Goal: Information Seeking & Learning: Learn about a topic

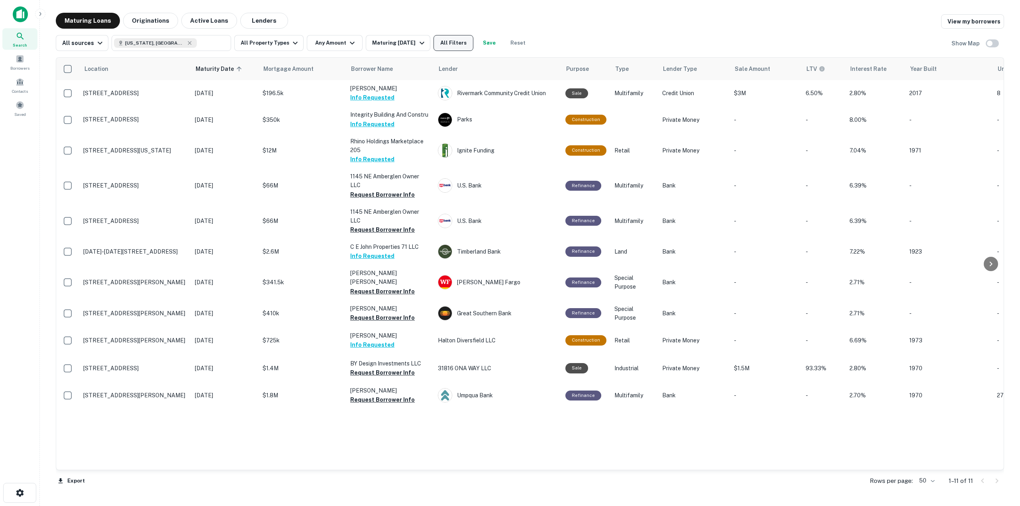
click at [465, 46] on button "All Filters" at bounding box center [454, 43] width 40 height 16
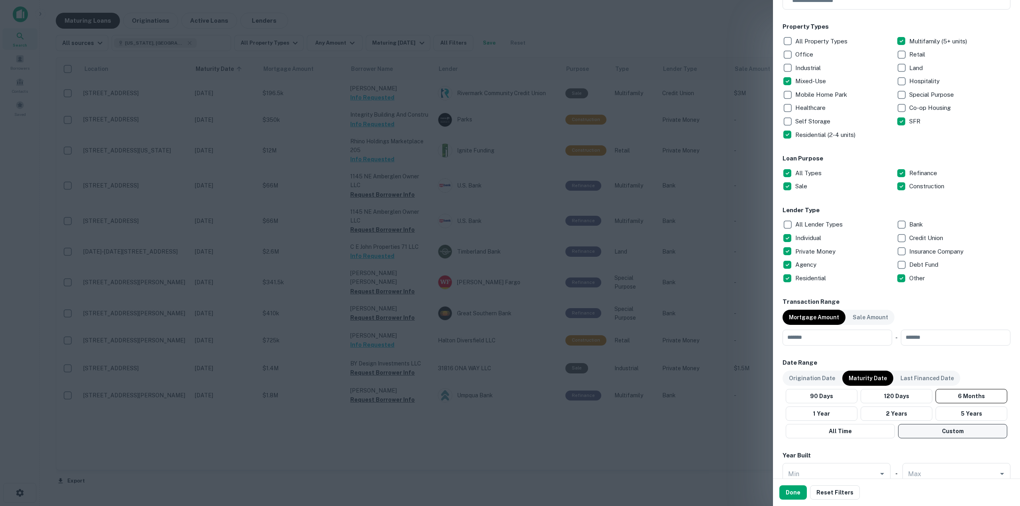
scroll to position [159, 0]
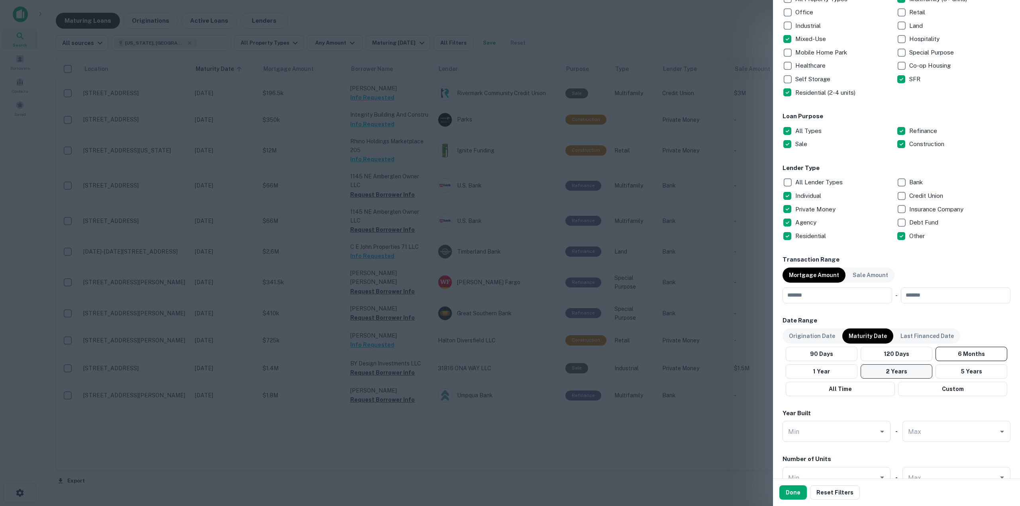
click at [904, 376] on button "2 Years" at bounding box center [897, 372] width 72 height 14
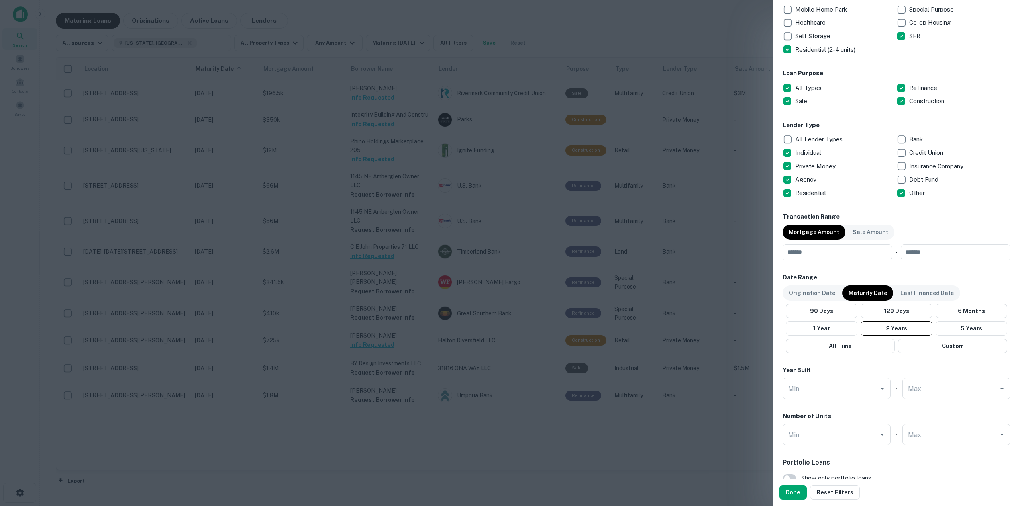
scroll to position [239, 0]
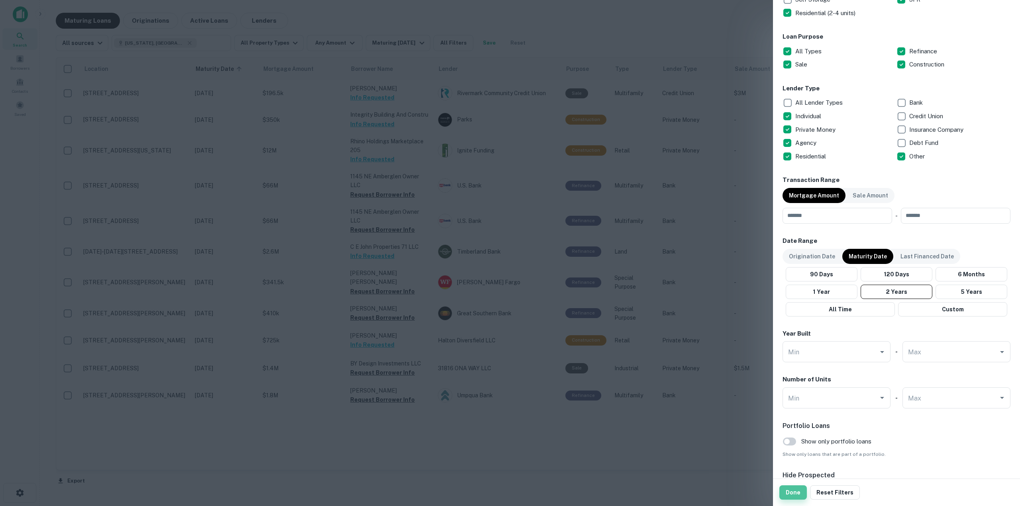
click at [790, 498] on button "Done" at bounding box center [792, 493] width 27 height 14
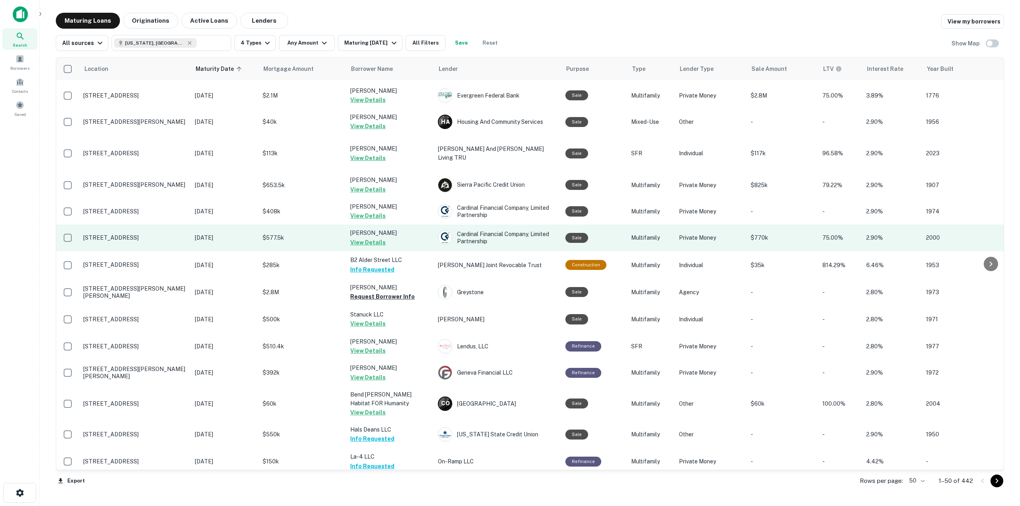
scroll to position [398, 0]
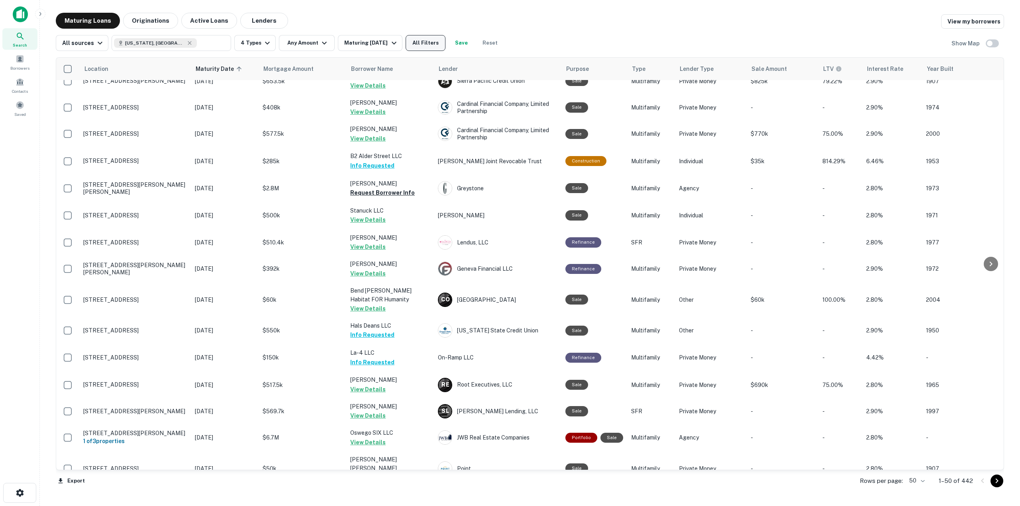
click at [434, 45] on button "All Filters" at bounding box center [426, 43] width 40 height 16
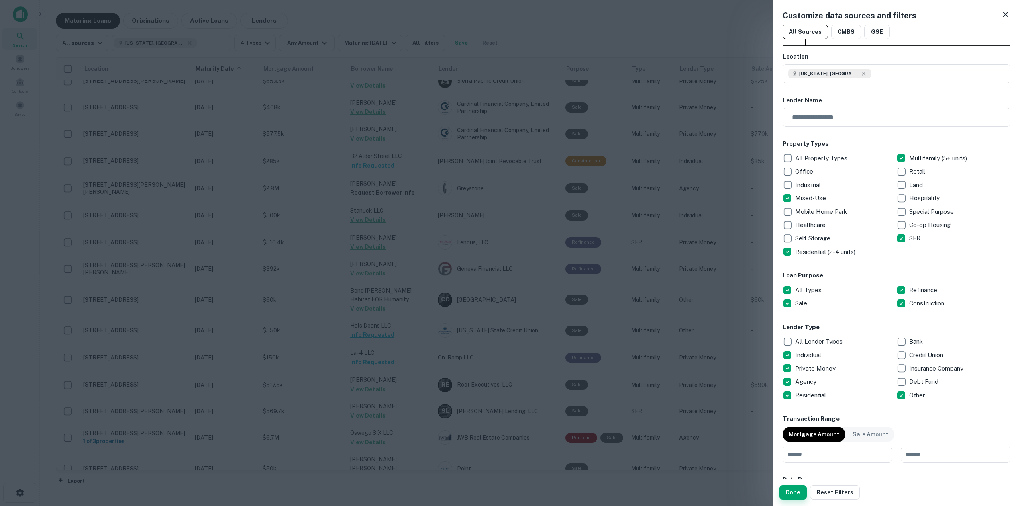
click at [799, 493] on button "Done" at bounding box center [792, 493] width 27 height 14
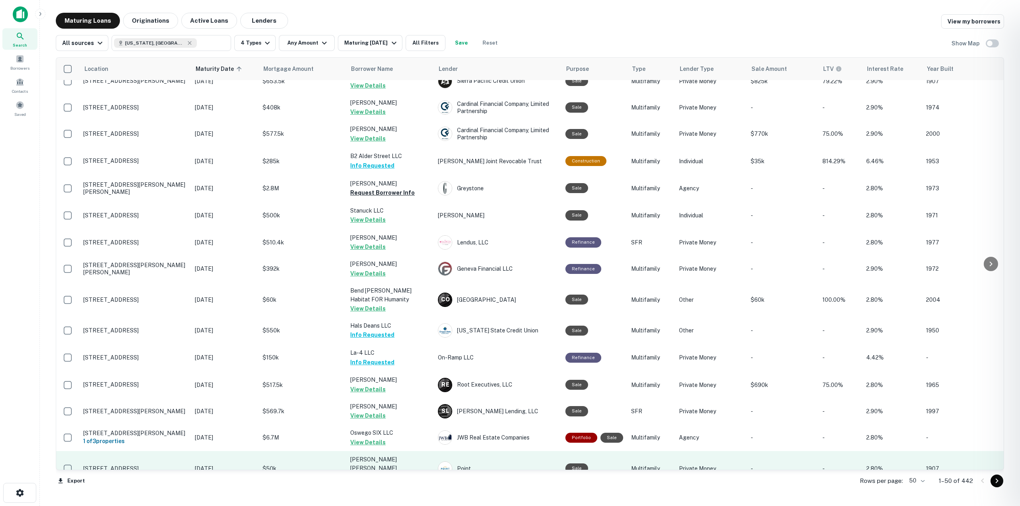
drag, startPoint x: 374, startPoint y: 458, endPoint x: 375, endPoint y: 463, distance: 4.7
click at [374, 461] on div at bounding box center [510, 253] width 1020 height 506
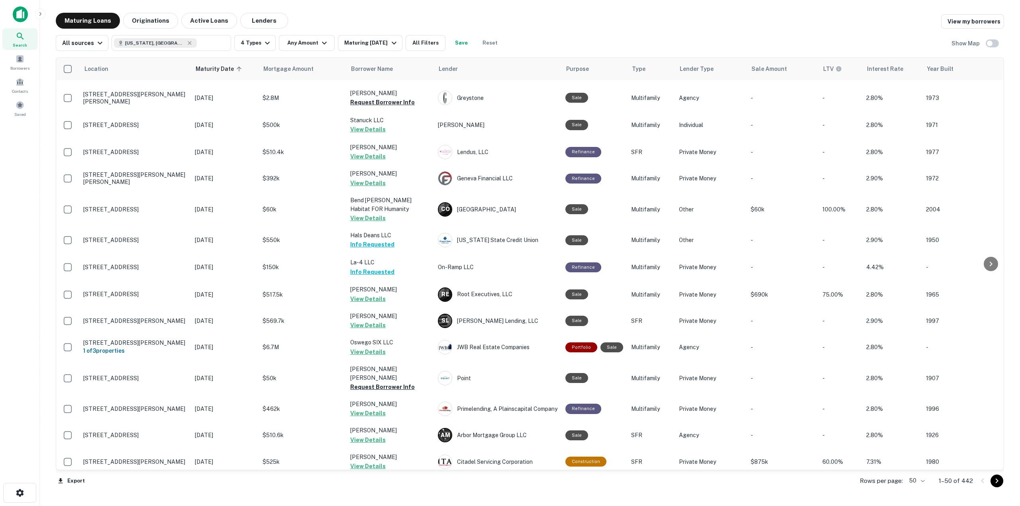
scroll to position [558, 0]
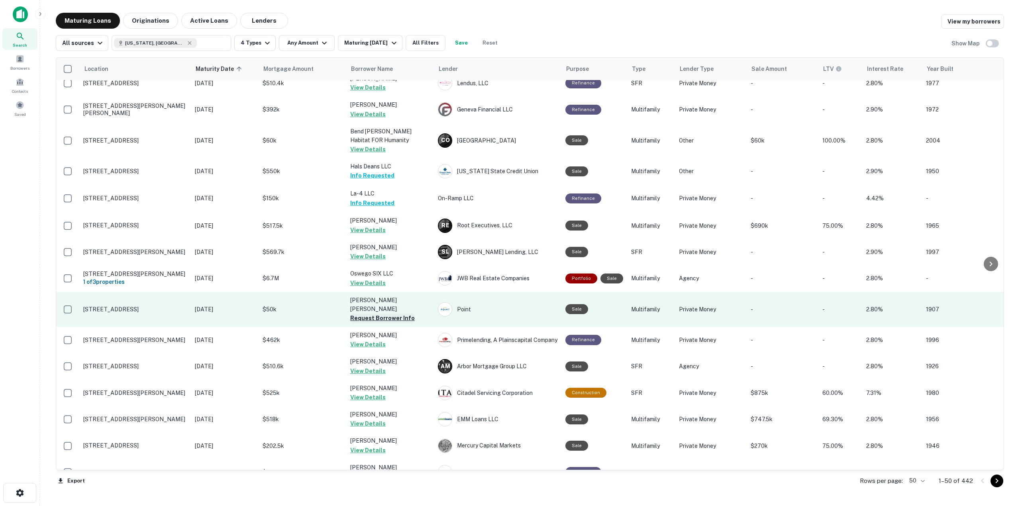
click at [380, 314] on button "Request Borrower Info" at bounding box center [382, 319] width 65 height 10
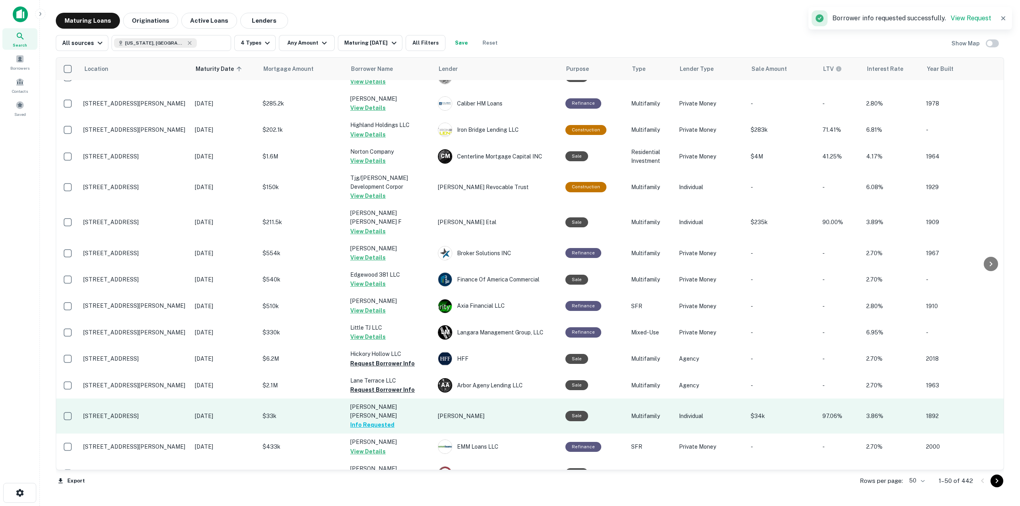
scroll to position [972, 0]
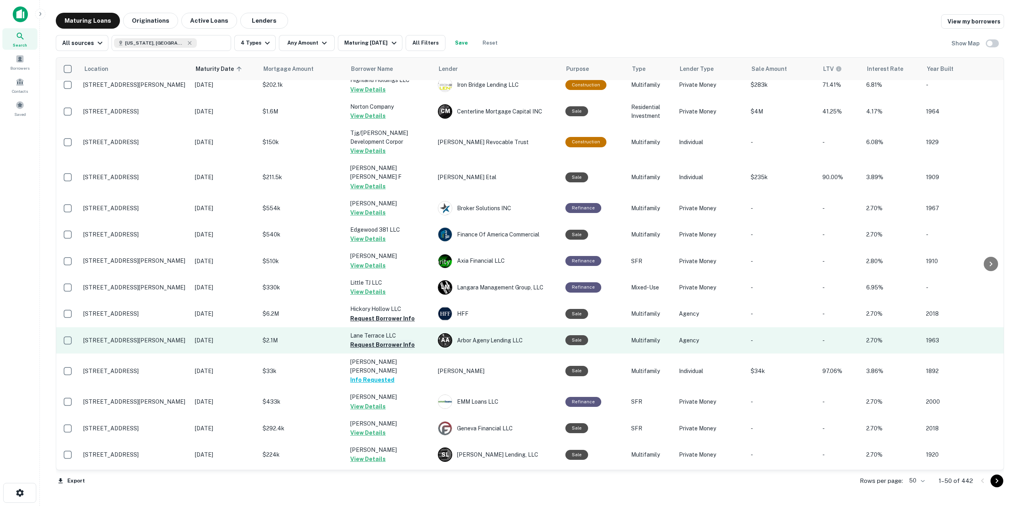
click at [401, 340] on button "Request Borrower Info" at bounding box center [382, 345] width 65 height 10
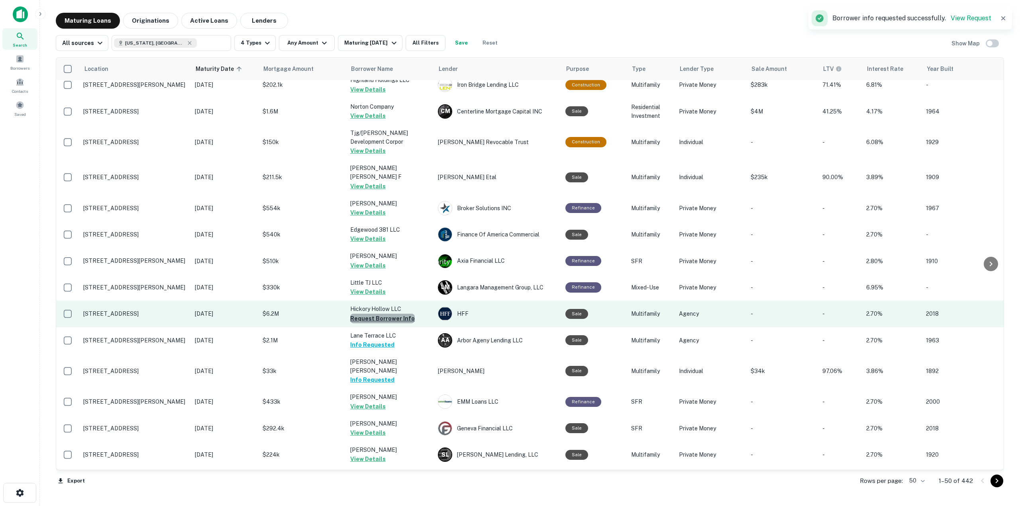
click at [383, 314] on button "Request Borrower Info" at bounding box center [382, 319] width 65 height 10
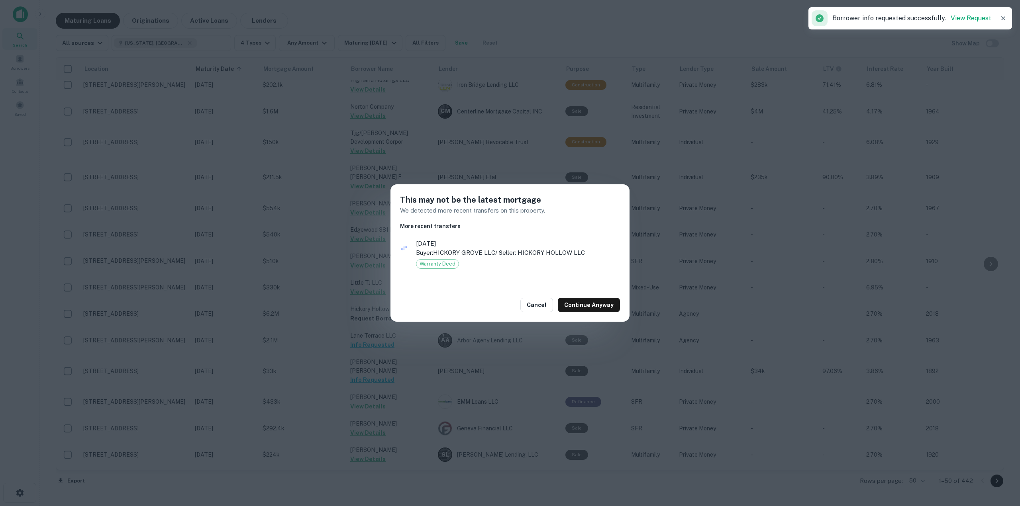
click at [610, 308] on button "Continue Anyway" at bounding box center [589, 305] width 62 height 14
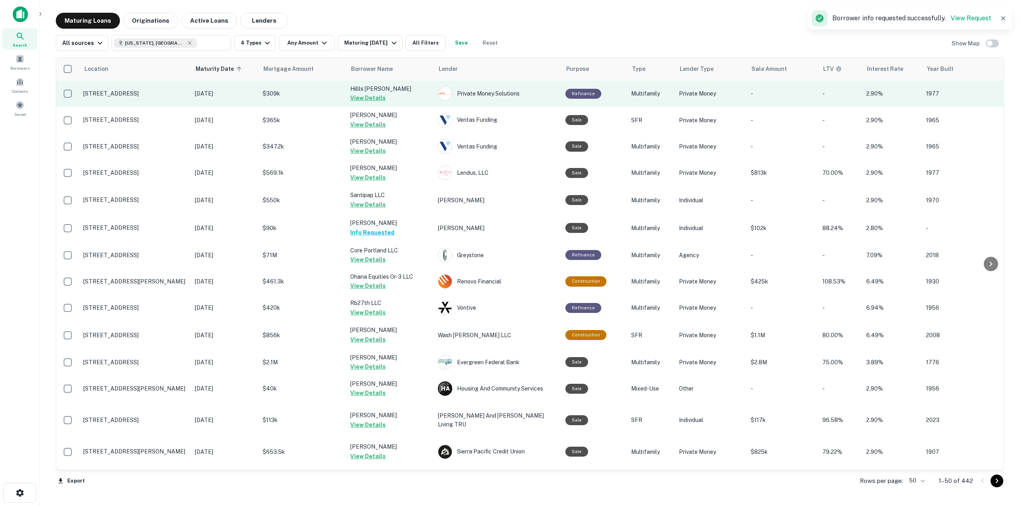
scroll to position [0, 0]
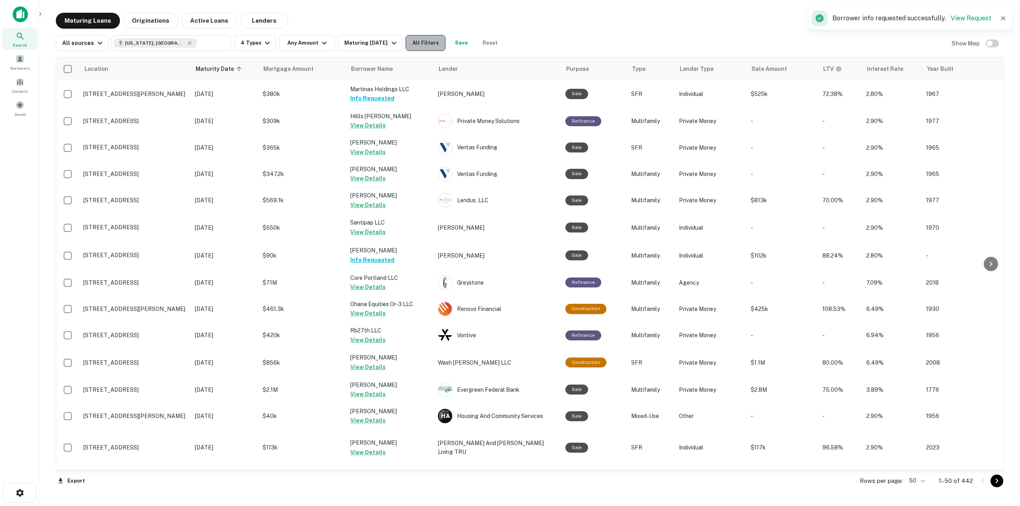
click at [443, 50] on button "All Filters" at bounding box center [426, 43] width 40 height 16
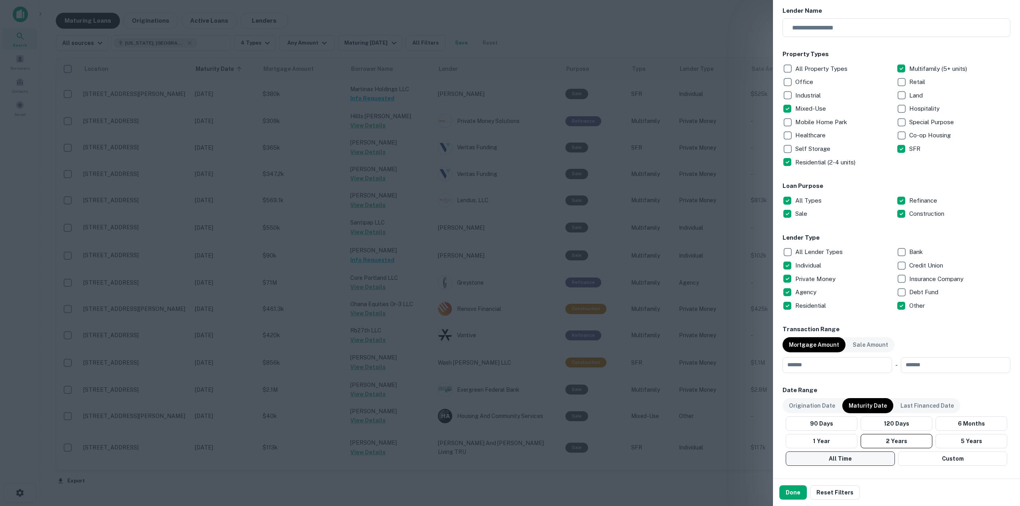
scroll to position [159, 0]
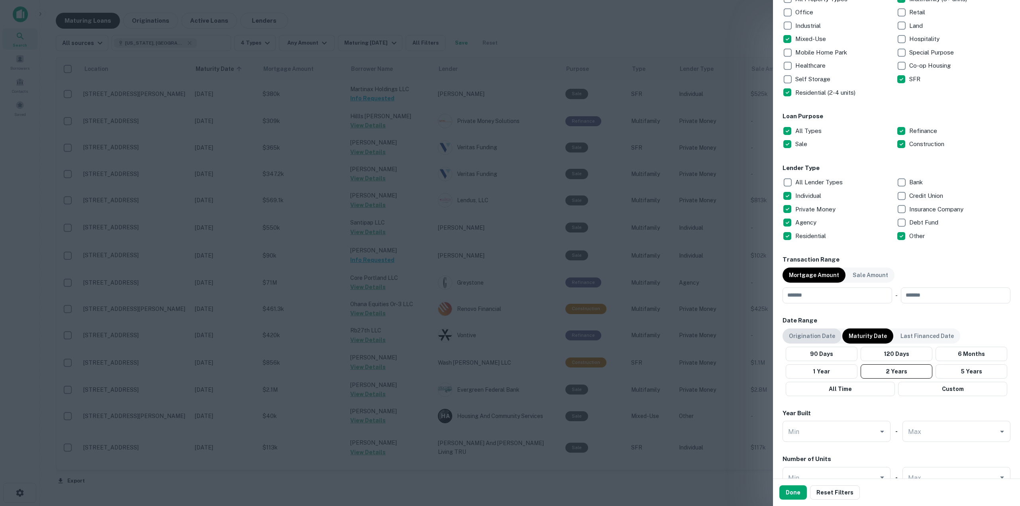
click at [805, 335] on p "Origination Date" at bounding box center [812, 336] width 46 height 9
click at [944, 371] on button "5 Years" at bounding box center [974, 372] width 74 height 14
click at [794, 497] on button "Done" at bounding box center [792, 493] width 27 height 14
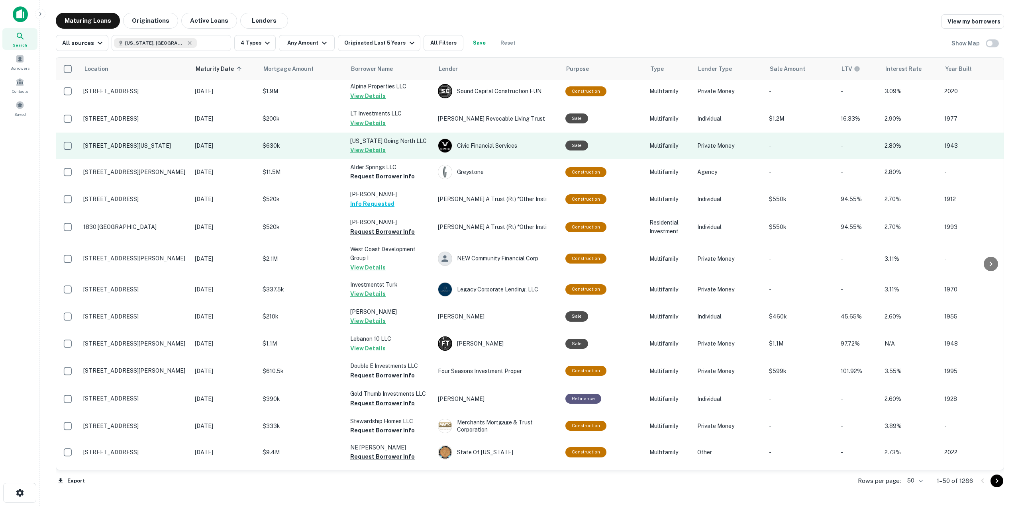
scroll to position [279, 0]
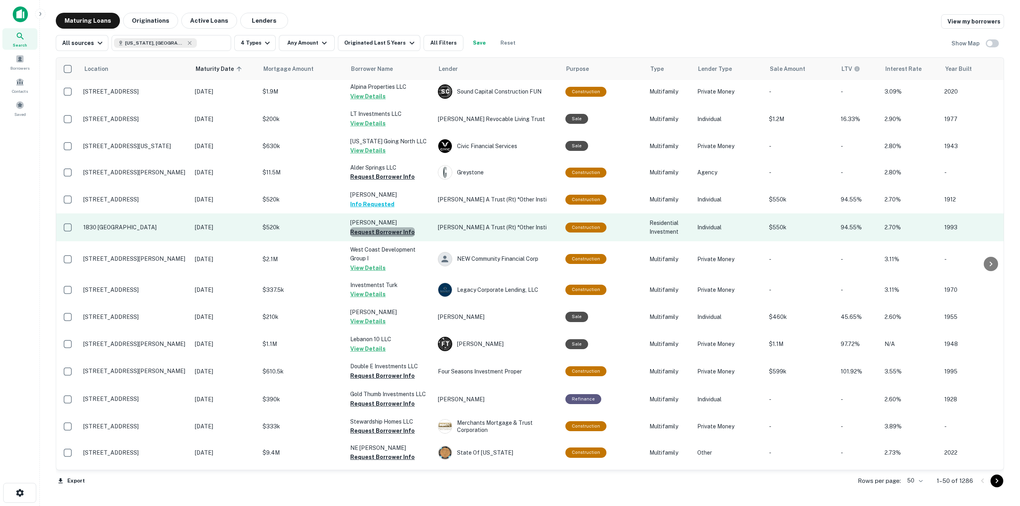
click at [400, 228] on button "Request Borrower Info" at bounding box center [382, 233] width 65 height 10
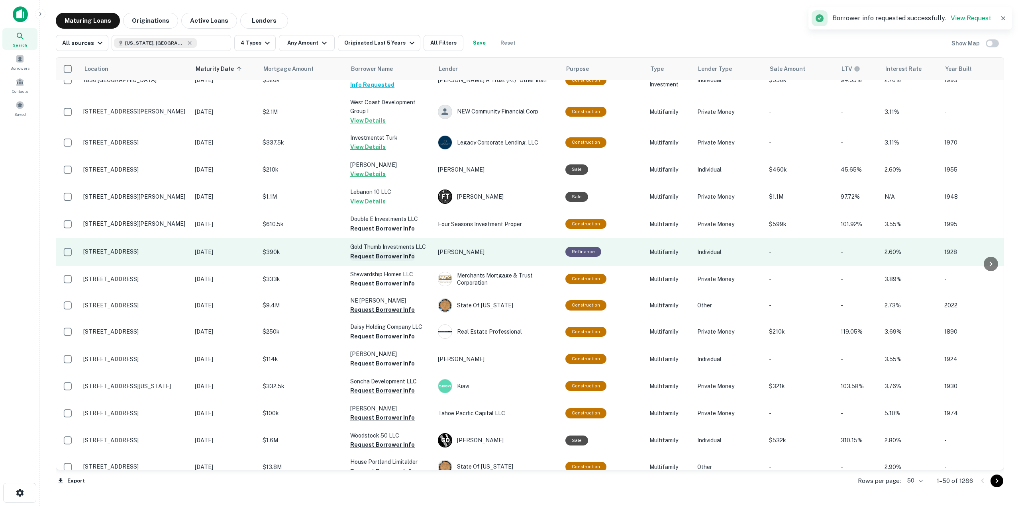
scroll to position [438, 0]
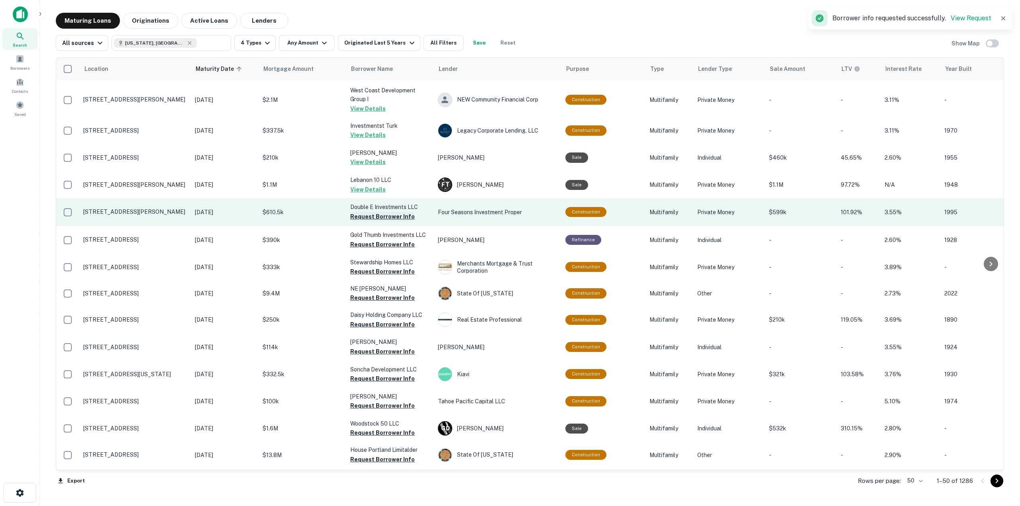
click at [397, 212] on button "Request Borrower Info" at bounding box center [382, 217] width 65 height 10
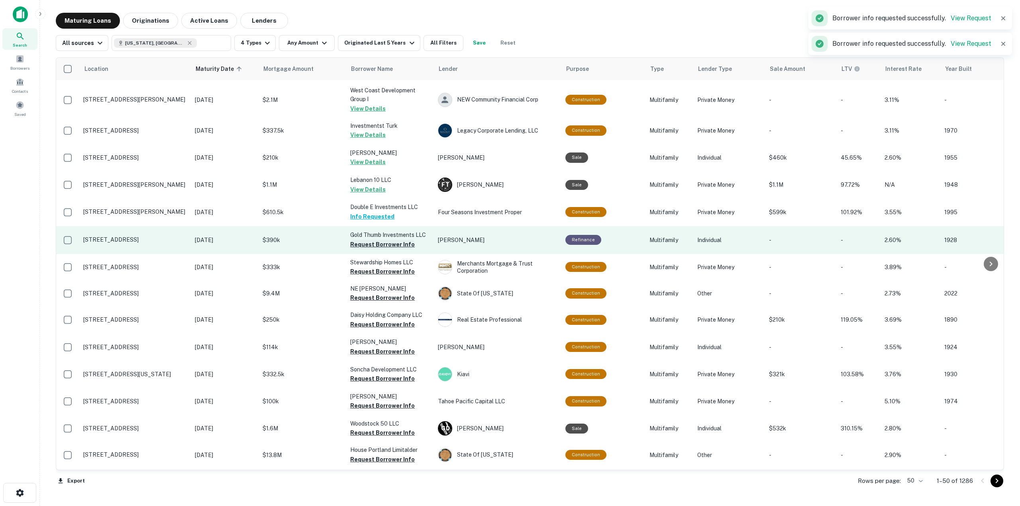
click at [400, 240] on button "Request Borrower Info" at bounding box center [382, 245] width 65 height 10
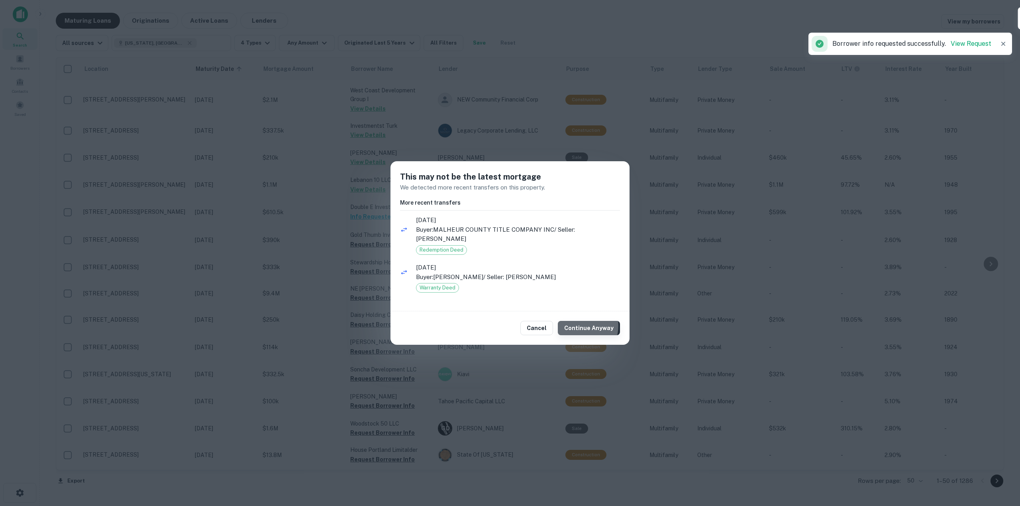
click at [585, 322] on button "Continue Anyway" at bounding box center [589, 328] width 62 height 14
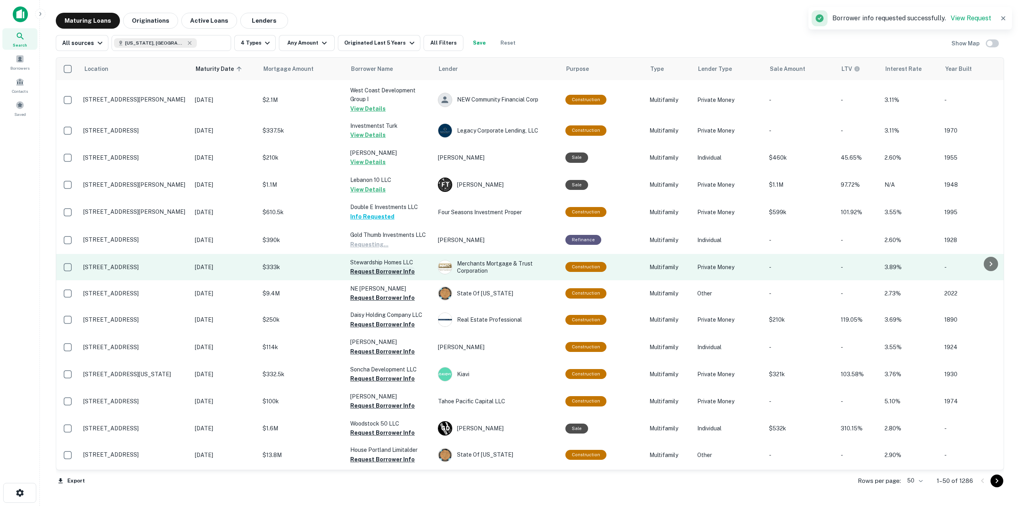
click at [391, 267] on button "Request Borrower Info" at bounding box center [382, 272] width 65 height 10
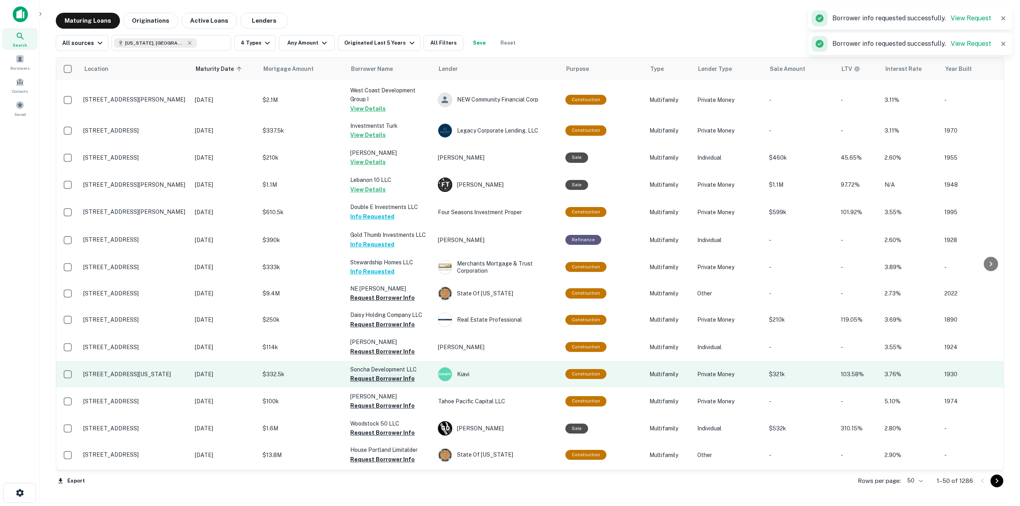
click at [401, 374] on button "Request Borrower Info" at bounding box center [382, 379] width 65 height 10
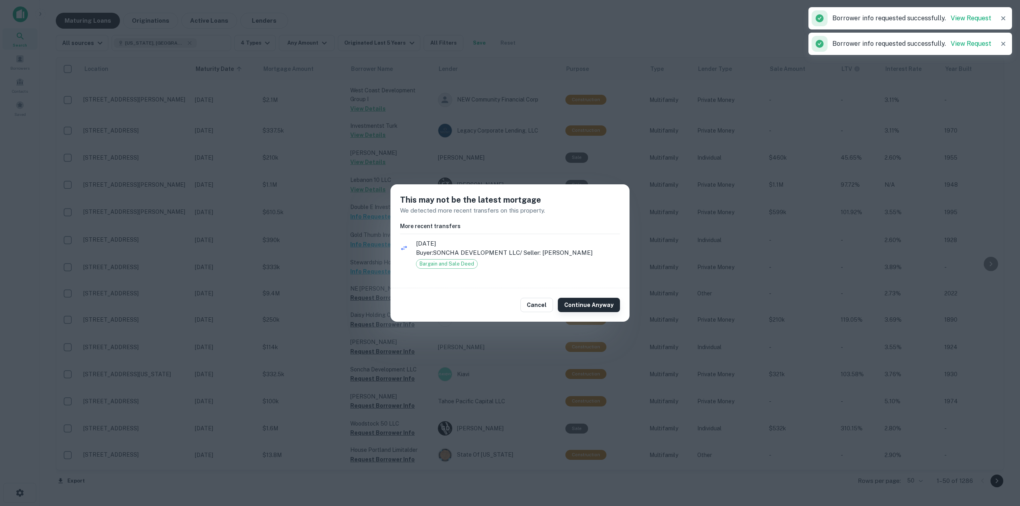
click at [567, 299] on button "Continue Anyway" at bounding box center [589, 305] width 62 height 14
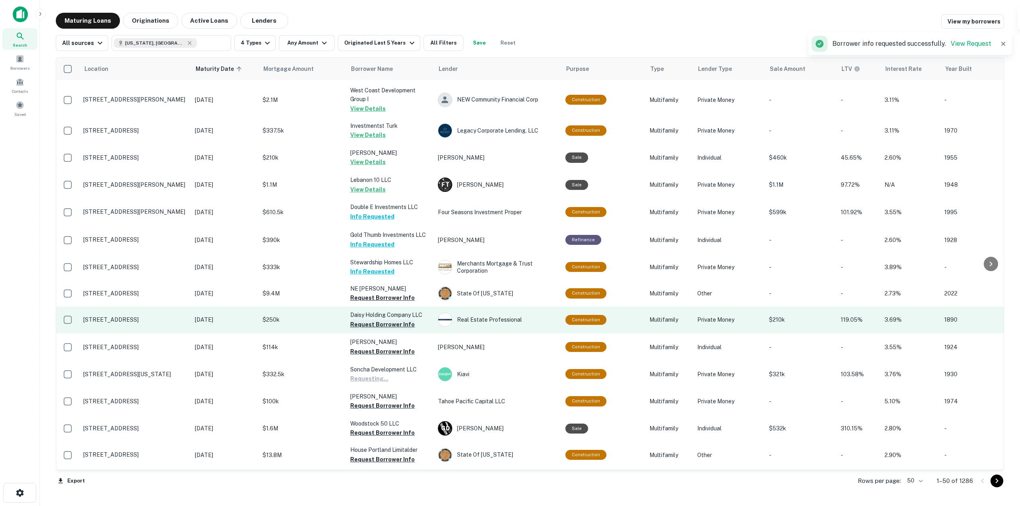
click at [375, 320] on button "Request Borrower Info" at bounding box center [382, 325] width 65 height 10
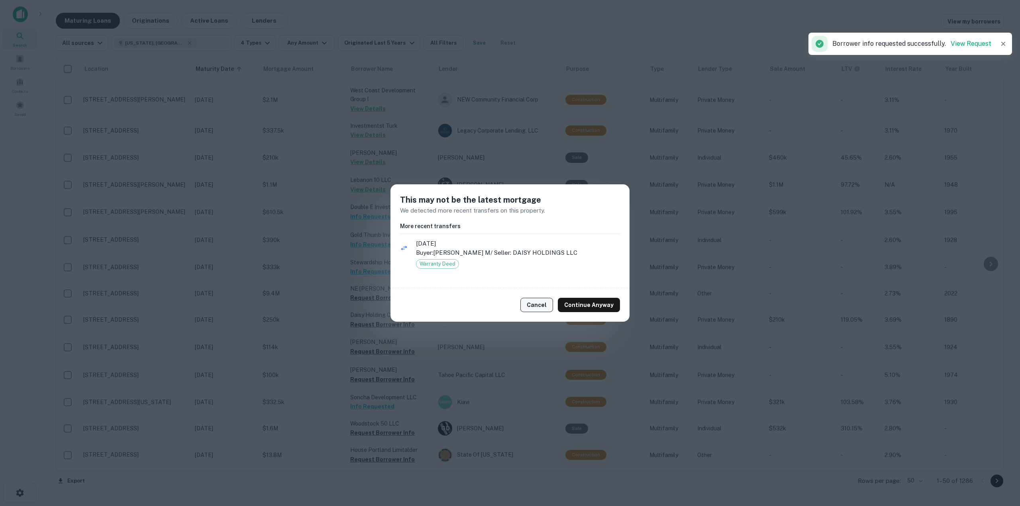
click at [599, 304] on button "Continue Anyway" at bounding box center [589, 305] width 62 height 14
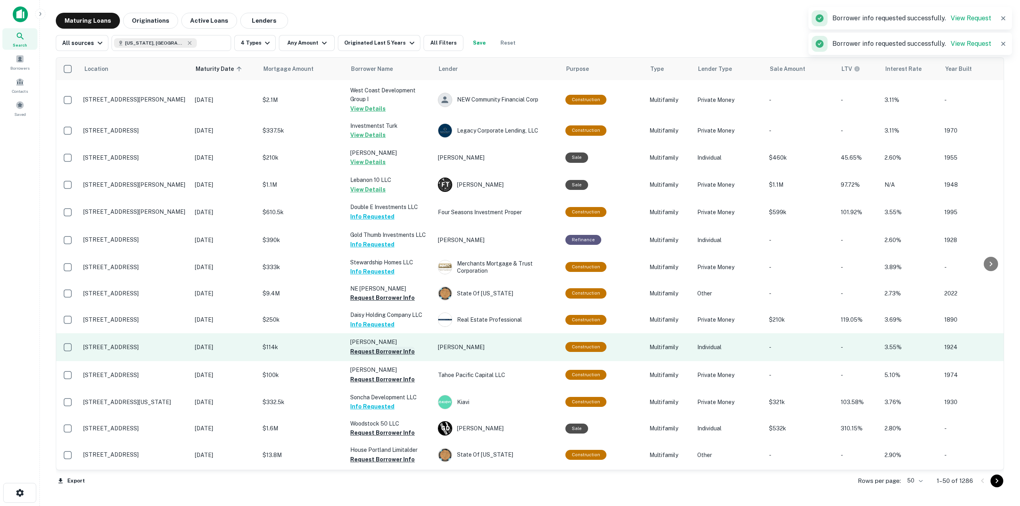
click at [392, 347] on button "Request Borrower Info" at bounding box center [382, 352] width 65 height 10
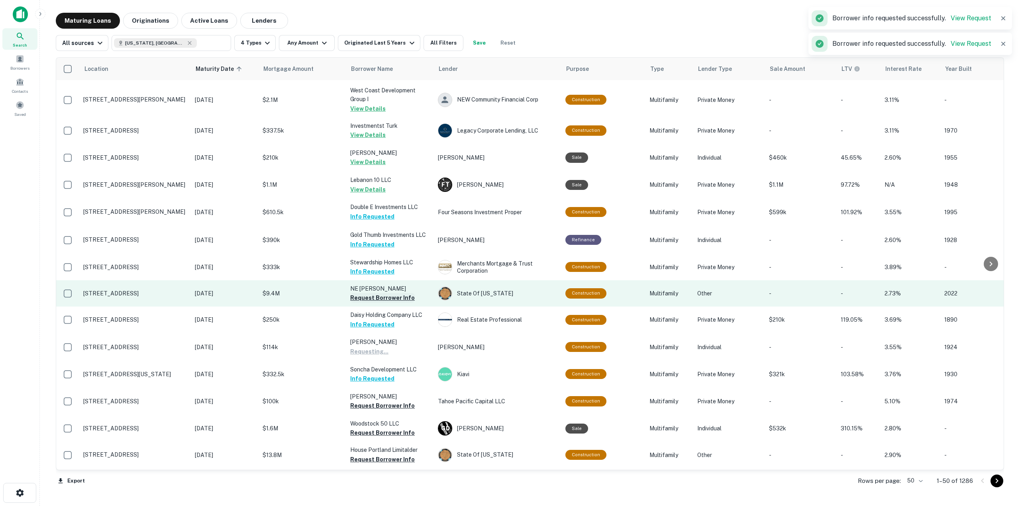
click at [391, 293] on button "Request Borrower Info" at bounding box center [382, 298] width 65 height 10
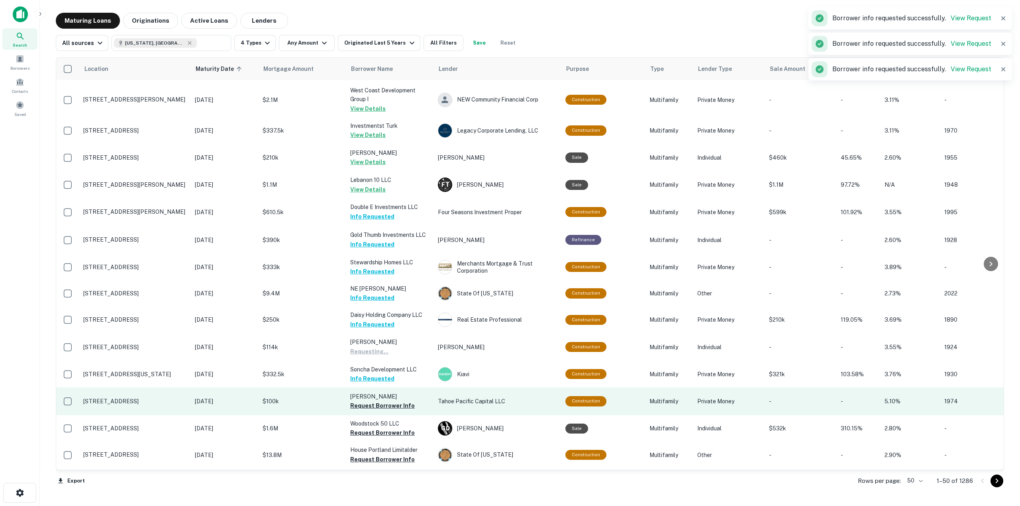
scroll to position [518, 0]
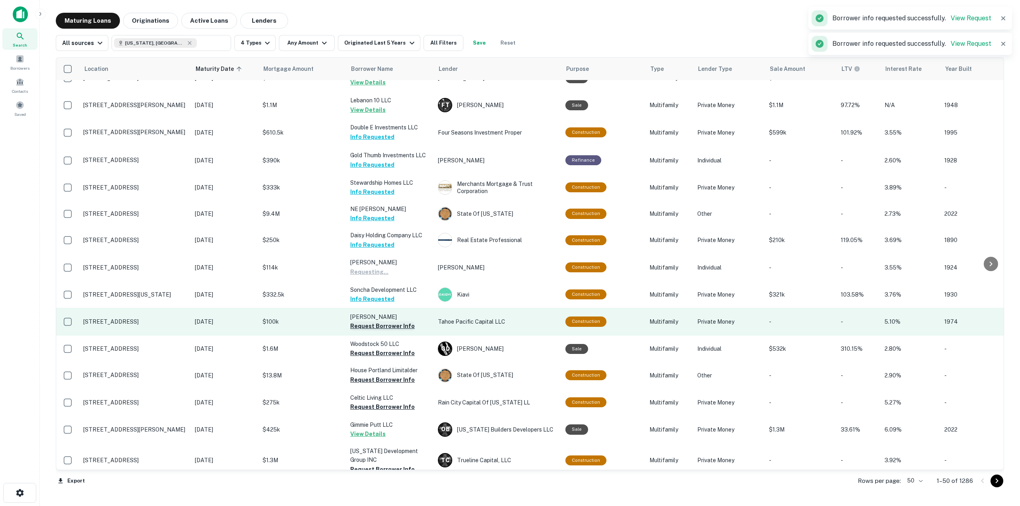
click at [391, 322] on button "Request Borrower Info" at bounding box center [382, 327] width 65 height 10
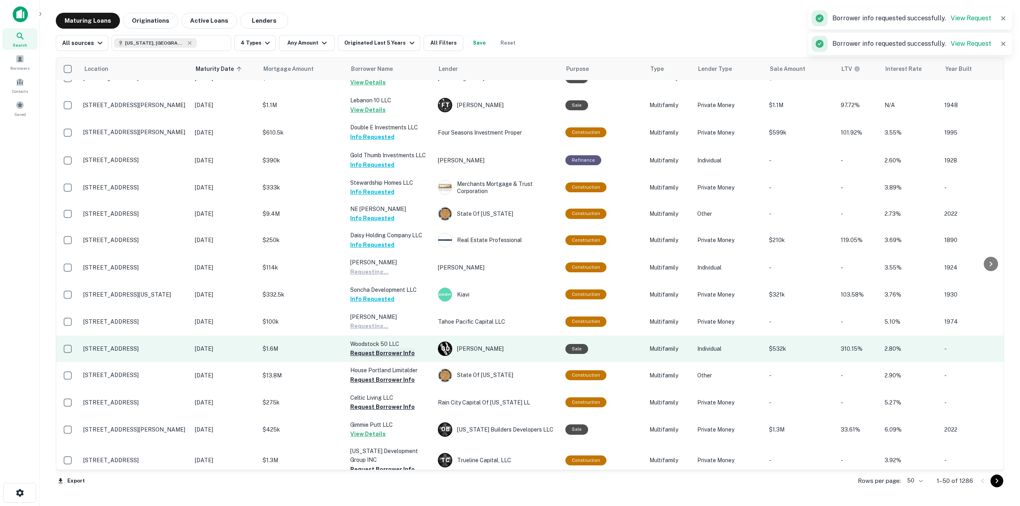
click at [391, 349] on button "Request Borrower Info" at bounding box center [382, 354] width 65 height 10
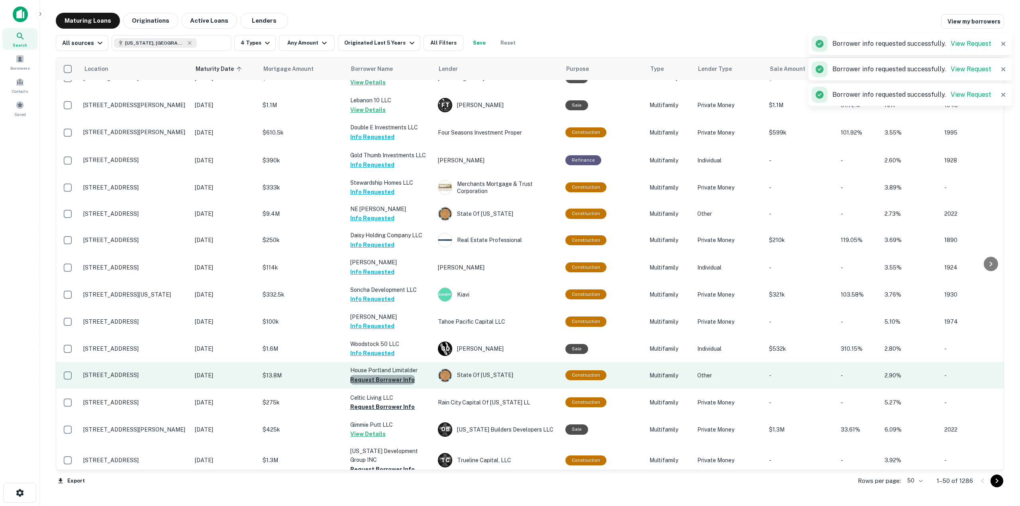
click at [389, 375] on button "Request Borrower Info" at bounding box center [382, 380] width 65 height 10
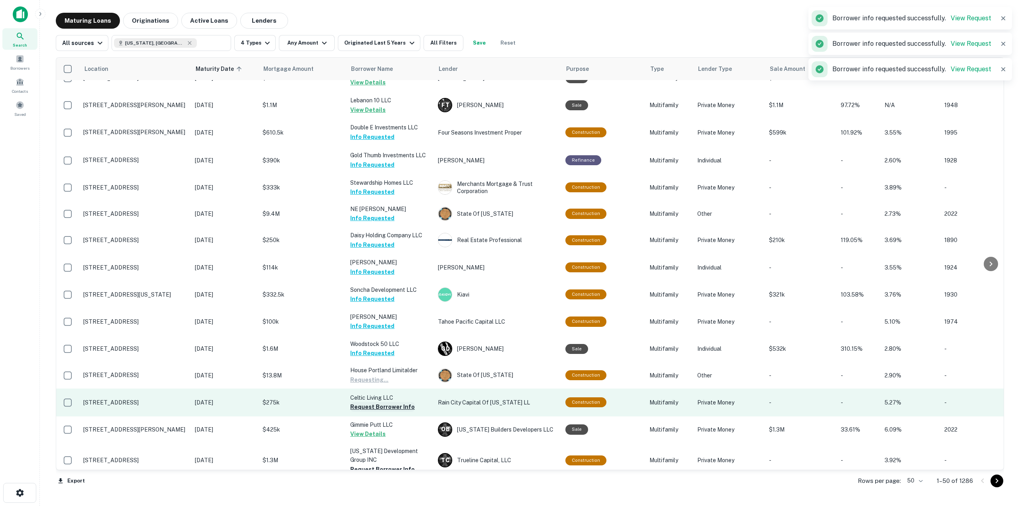
click at [383, 402] on button "Request Borrower Info" at bounding box center [382, 407] width 65 height 10
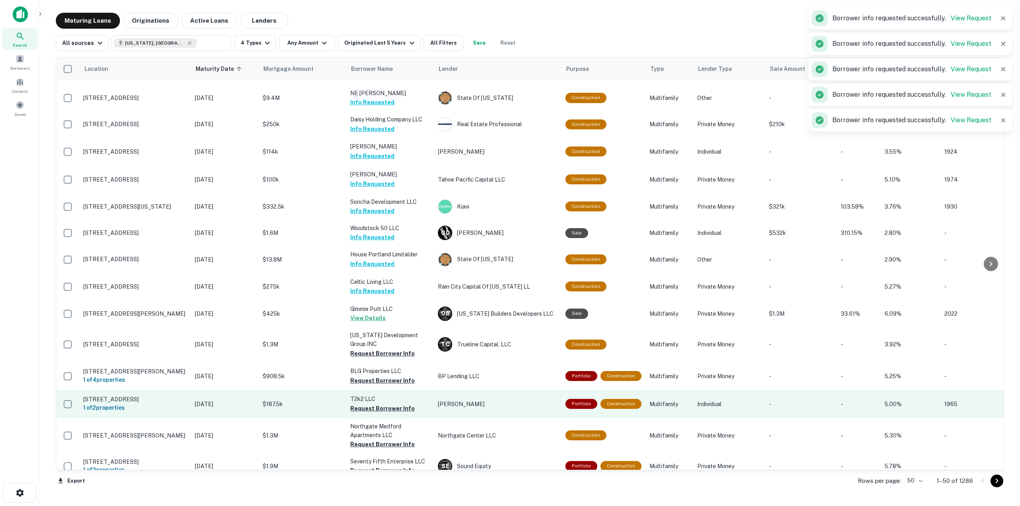
scroll to position [638, 0]
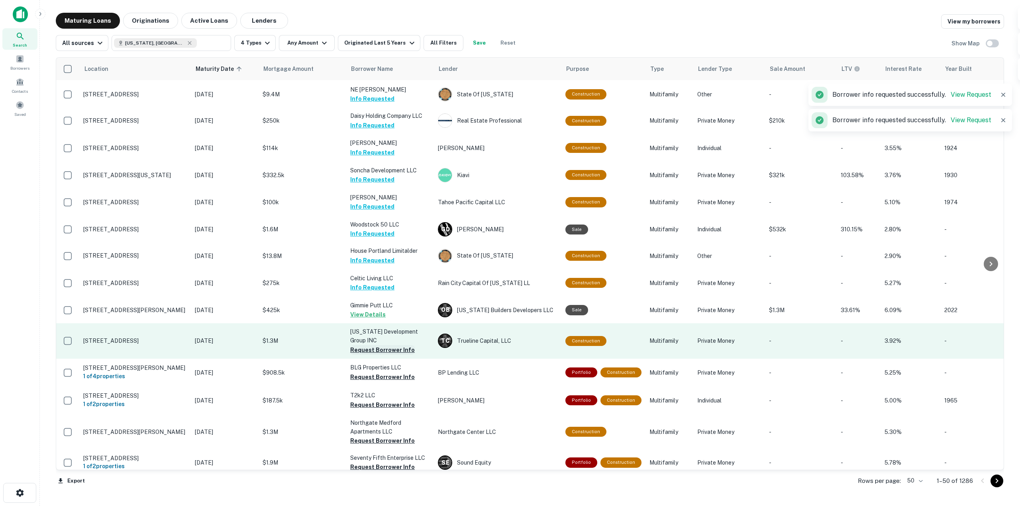
click at [385, 345] on button "Request Borrower Info" at bounding box center [382, 350] width 65 height 10
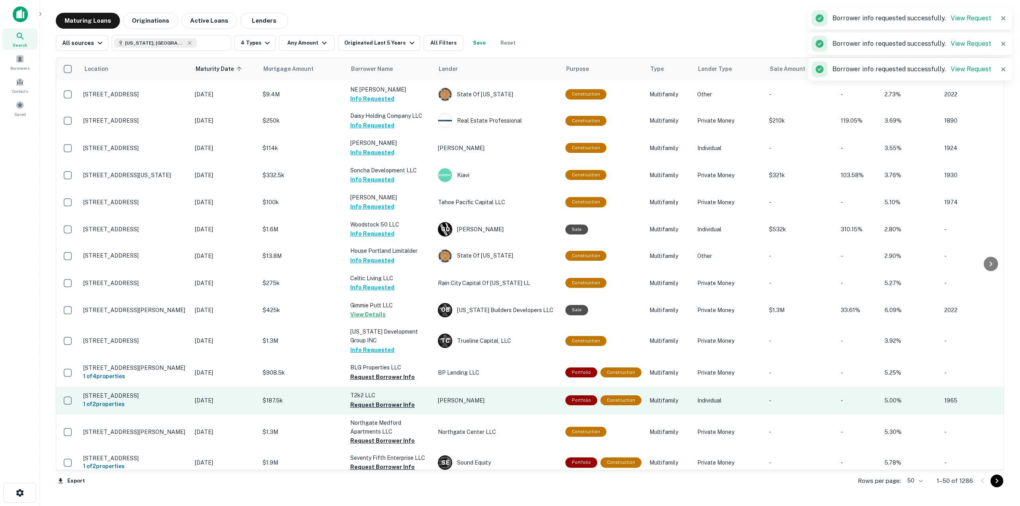
click at [383, 400] on button "Request Borrower Info" at bounding box center [382, 405] width 65 height 10
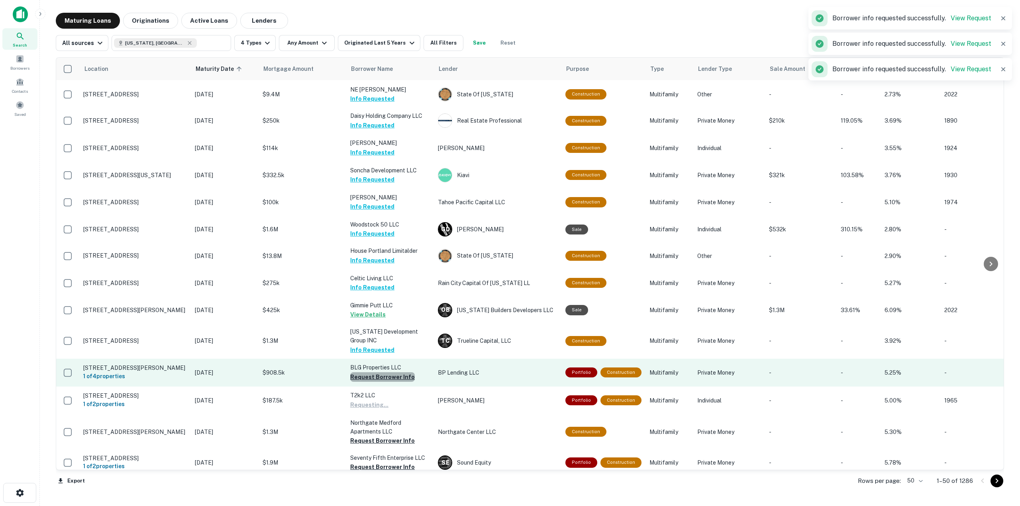
click at [386, 373] on button "Request Borrower Info" at bounding box center [382, 378] width 65 height 10
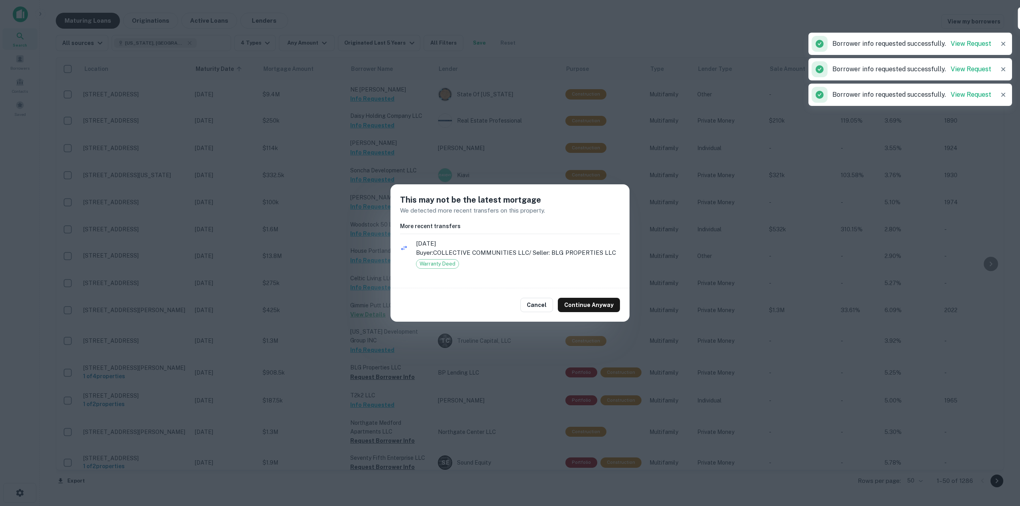
click at [580, 300] on button "Continue Anyway" at bounding box center [589, 305] width 62 height 14
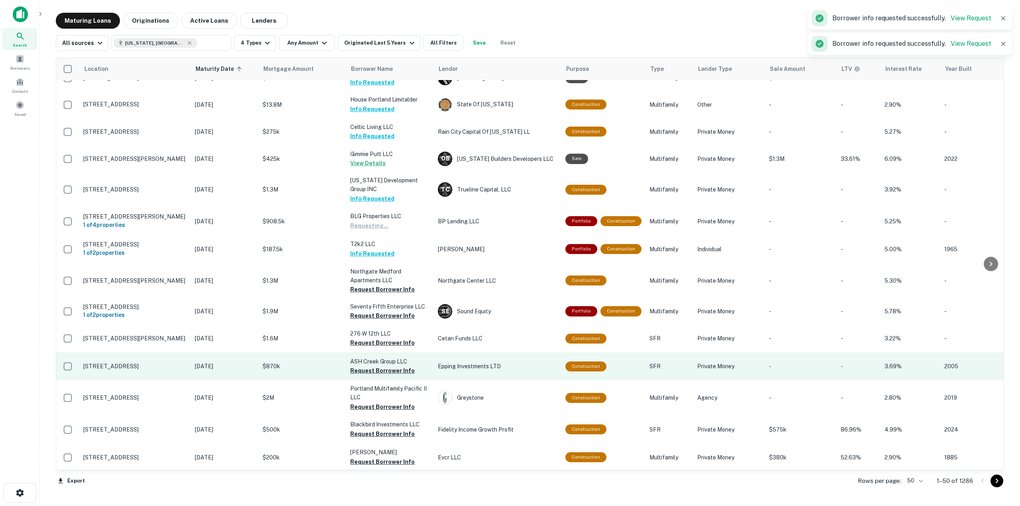
scroll to position [797, 0]
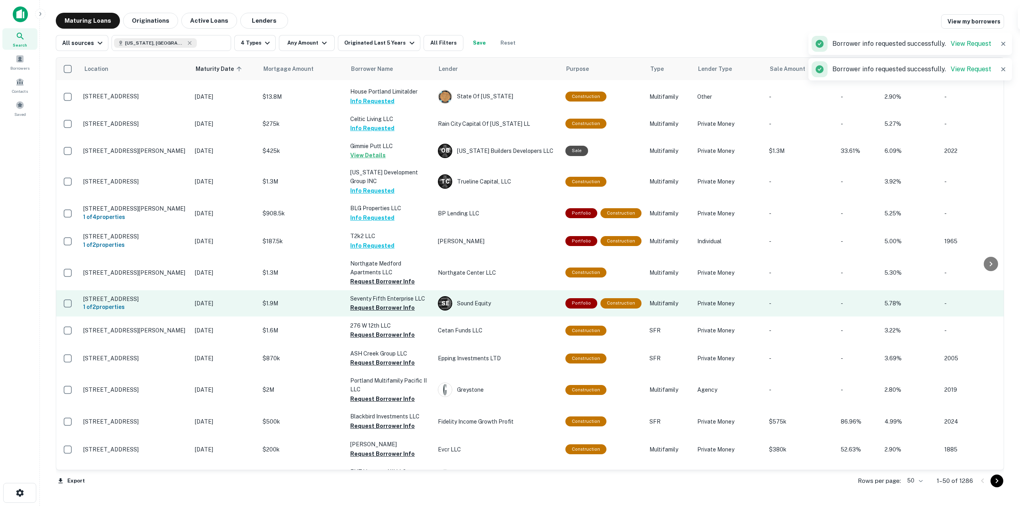
click at [400, 277] on button "Request Borrower Info" at bounding box center [382, 282] width 65 height 10
click at [402, 303] on button "Request Borrower Info" at bounding box center [382, 308] width 65 height 10
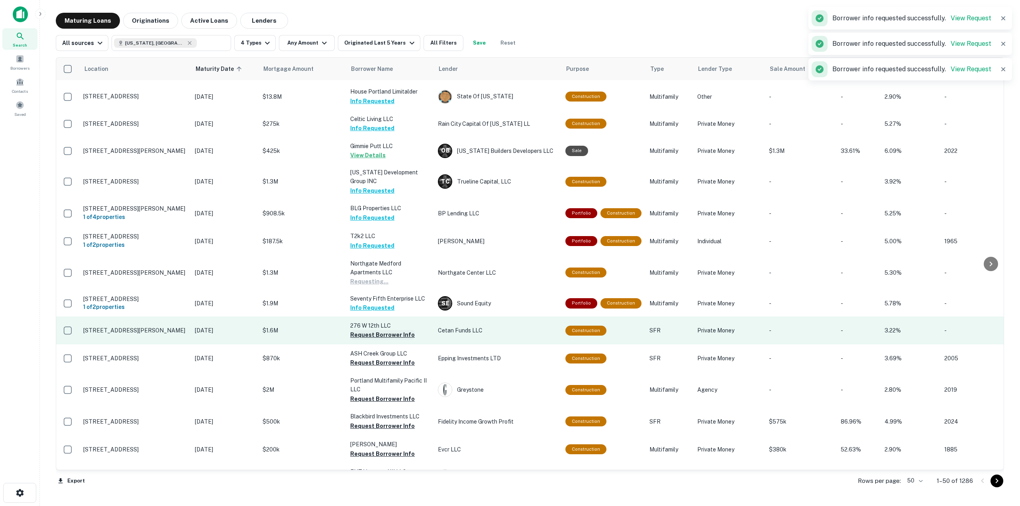
click at [402, 330] on button "Request Borrower Info" at bounding box center [382, 335] width 65 height 10
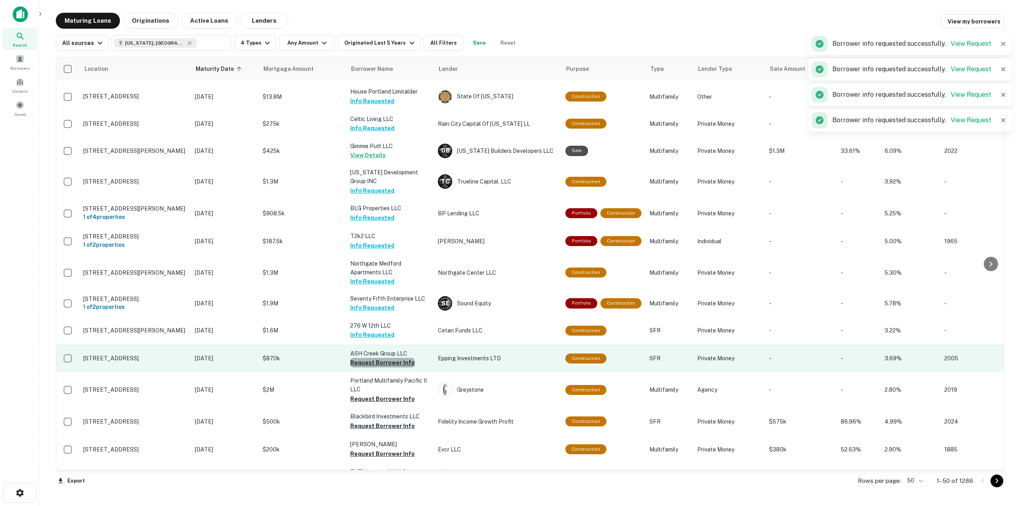
click at [397, 358] on button "Request Borrower Info" at bounding box center [382, 363] width 65 height 10
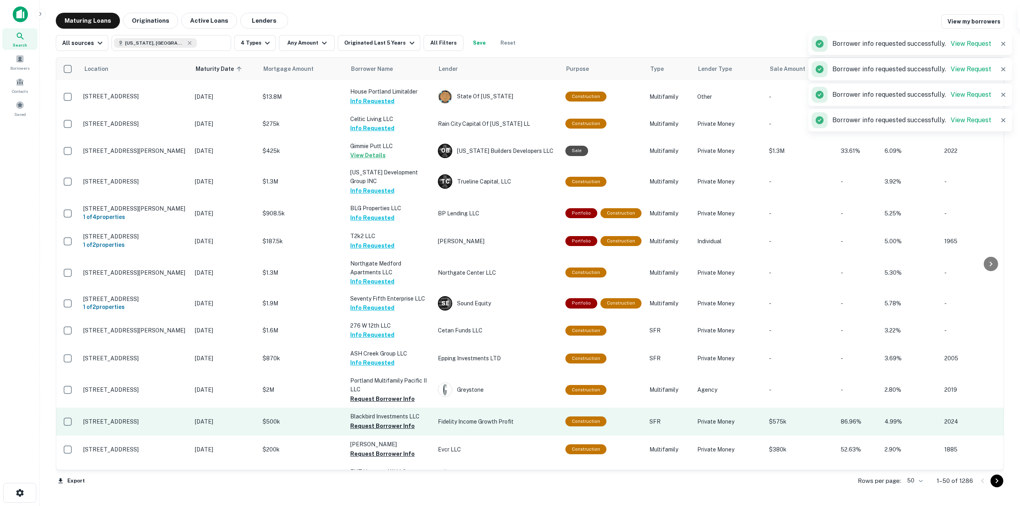
scroll to position [837, 0]
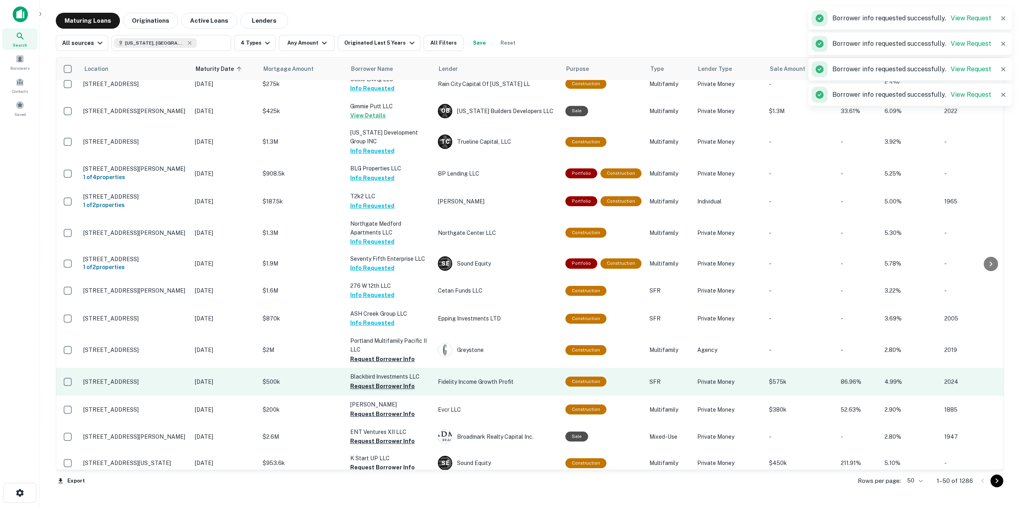
click at [398, 382] on button "Request Borrower Info" at bounding box center [382, 387] width 65 height 10
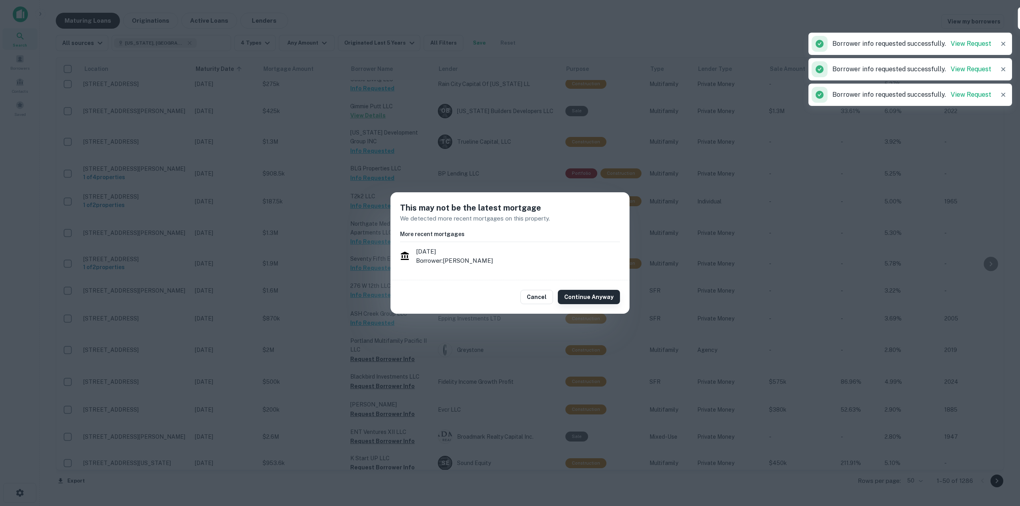
click at [605, 298] on button "Continue Anyway" at bounding box center [589, 297] width 62 height 14
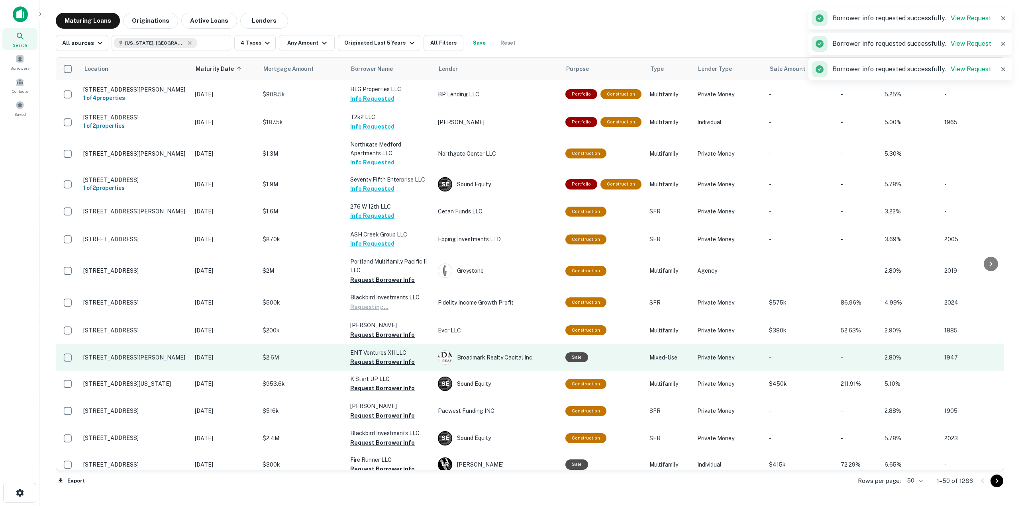
scroll to position [917, 0]
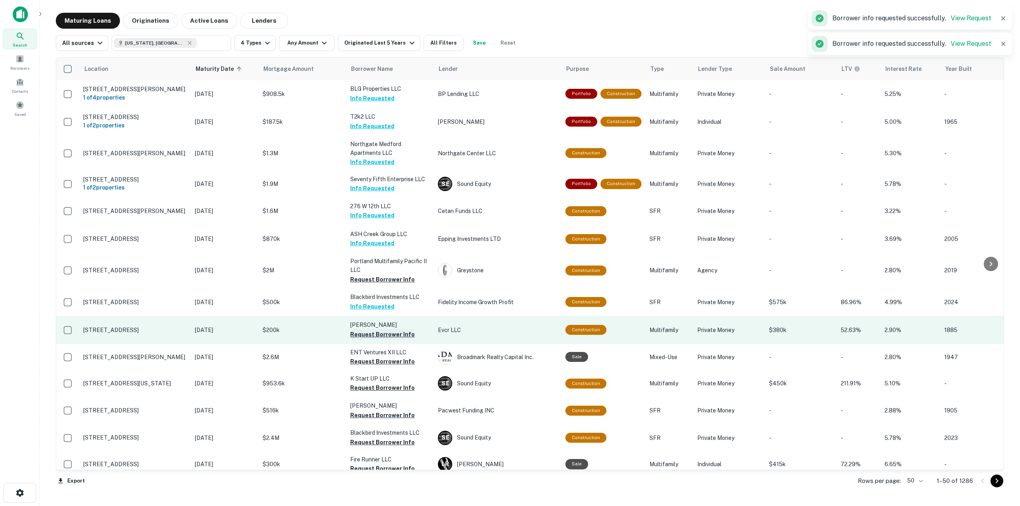
click at [403, 330] on button "Request Borrower Info" at bounding box center [382, 335] width 65 height 10
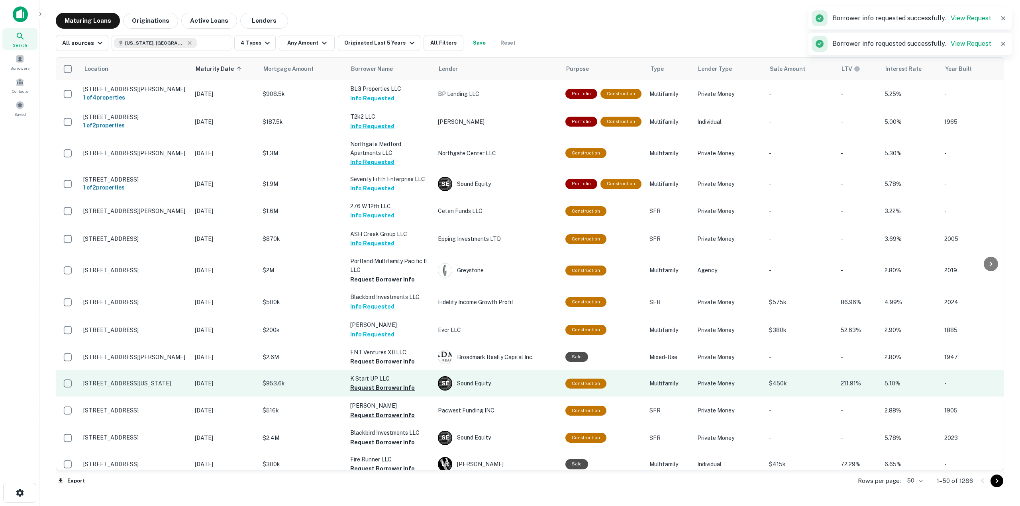
click at [400, 357] on button "Request Borrower Info" at bounding box center [382, 362] width 65 height 10
click at [397, 383] on button "Request Borrower Info" at bounding box center [382, 388] width 65 height 10
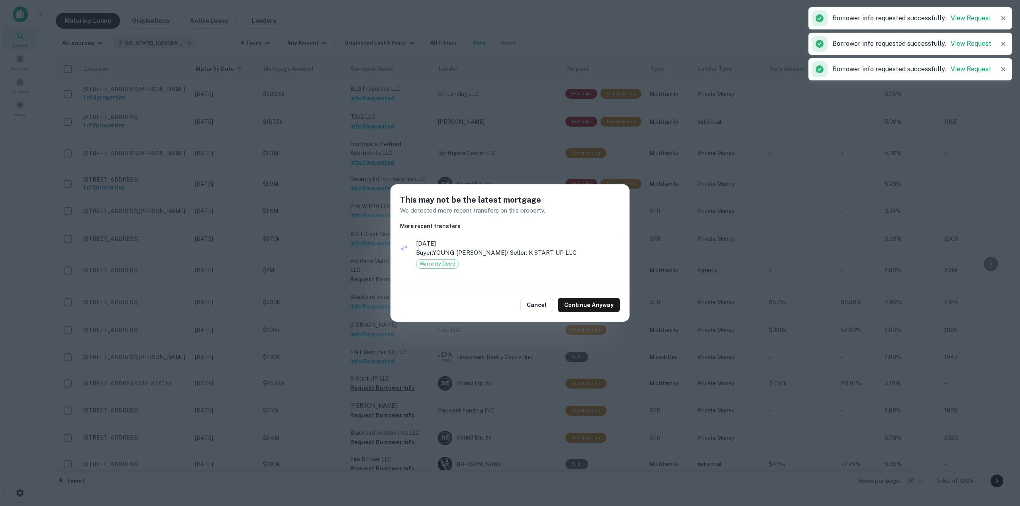
click at [609, 307] on button "Continue Anyway" at bounding box center [589, 305] width 62 height 14
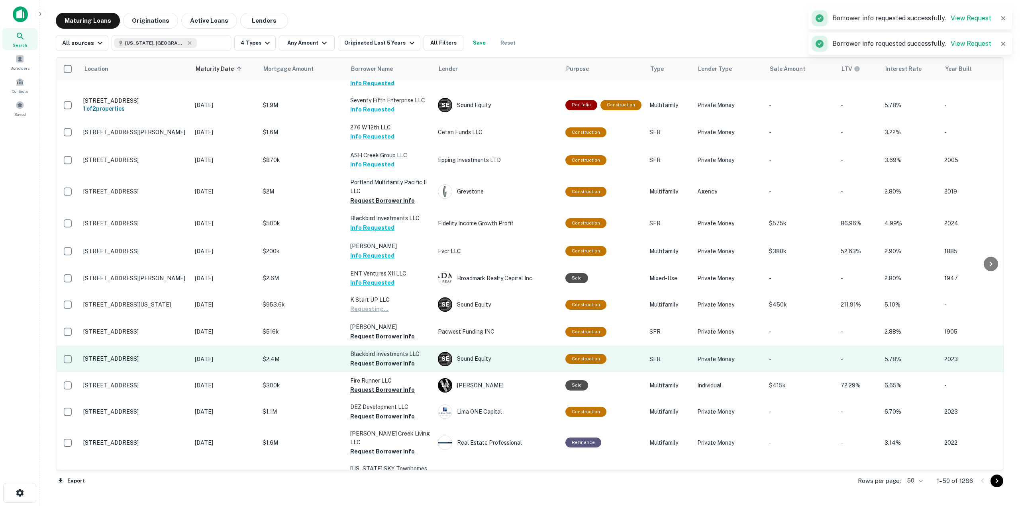
scroll to position [996, 0]
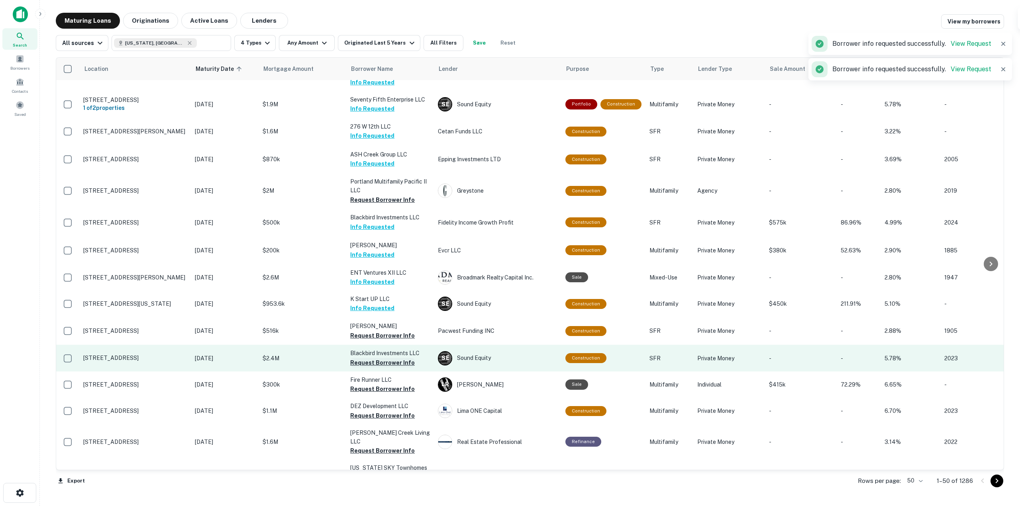
drag, startPoint x: 397, startPoint y: 327, endPoint x: 395, endPoint y: 355, distance: 28.8
click at [397, 331] on button "Request Borrower Info" at bounding box center [382, 336] width 65 height 10
click at [395, 358] on button "Request Borrower Info" at bounding box center [382, 363] width 65 height 10
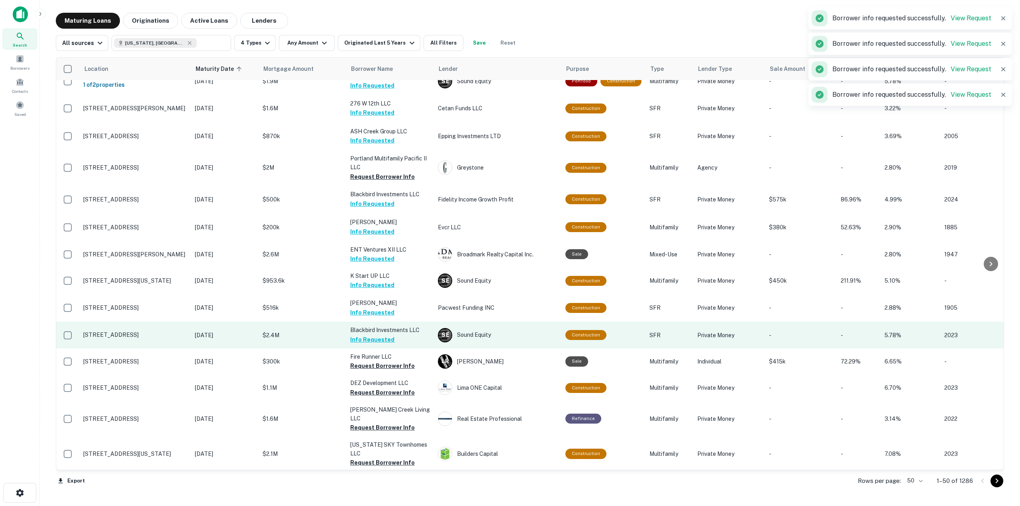
scroll to position [1025, 0]
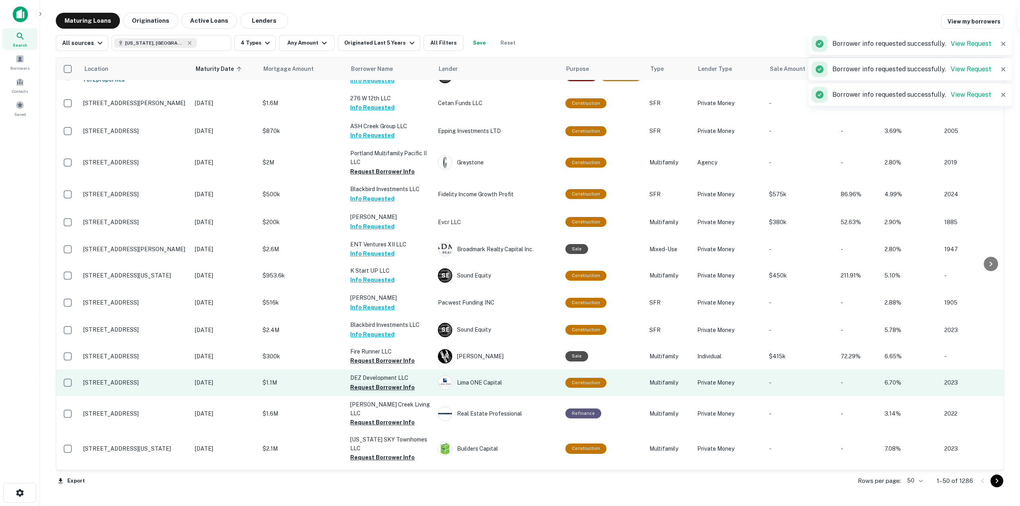
click at [393, 383] on button "Request Borrower Info" at bounding box center [382, 388] width 65 height 10
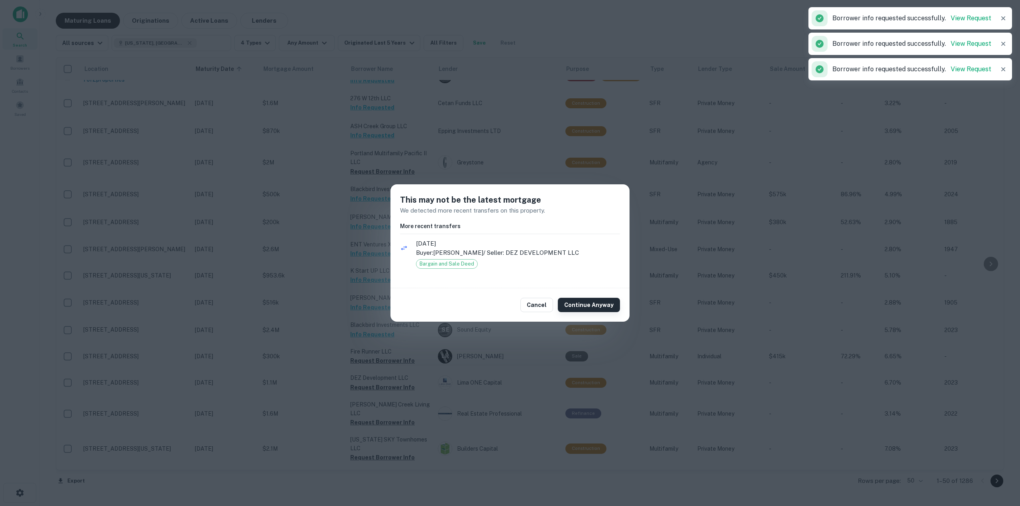
drag, startPoint x: 603, startPoint y: 306, endPoint x: 608, endPoint y: 306, distance: 5.2
click at [603, 306] on button "Continue Anyway" at bounding box center [589, 305] width 62 height 14
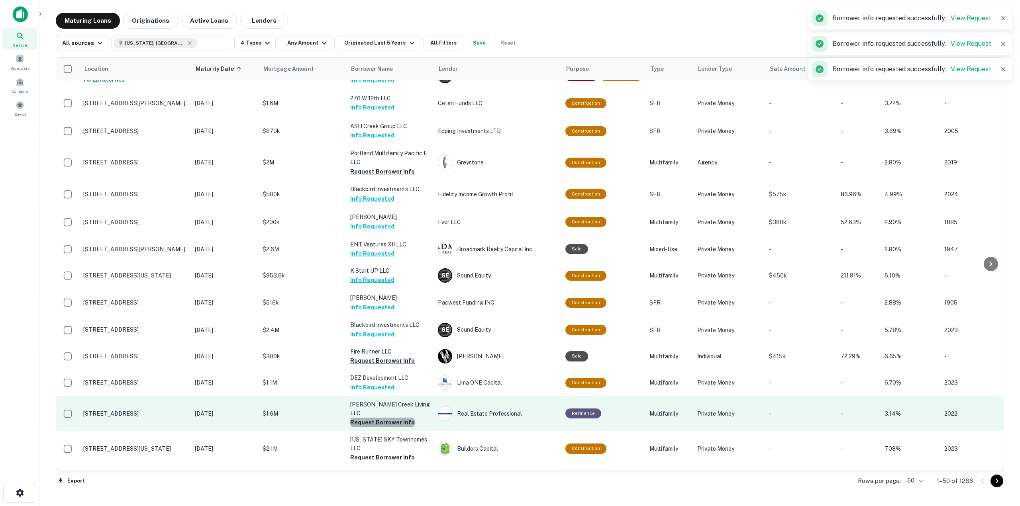
click at [397, 418] on button "Request Borrower Info" at bounding box center [382, 423] width 65 height 10
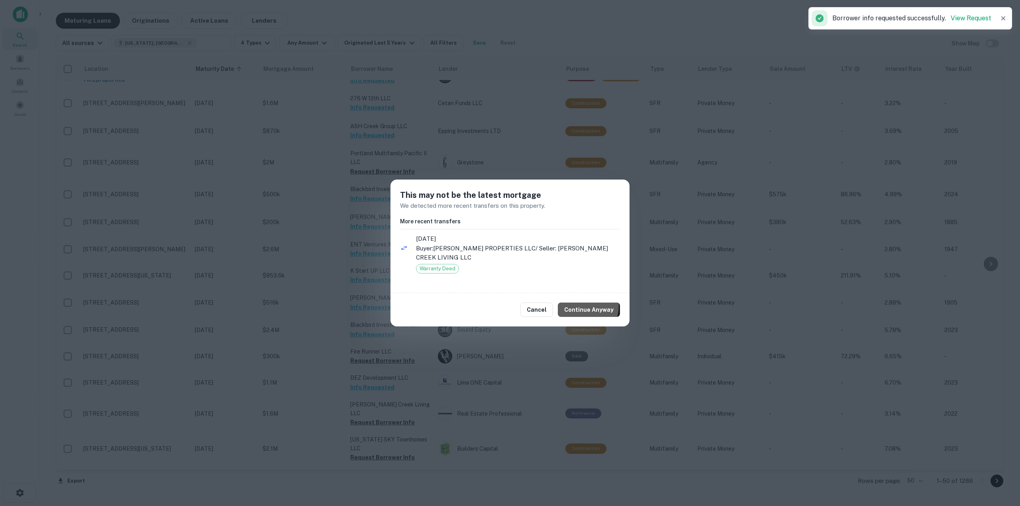
drag, startPoint x: 580, startPoint y: 301, endPoint x: 501, endPoint y: 381, distance: 112.4
click at [581, 303] on button "Continue Anyway" at bounding box center [589, 310] width 62 height 14
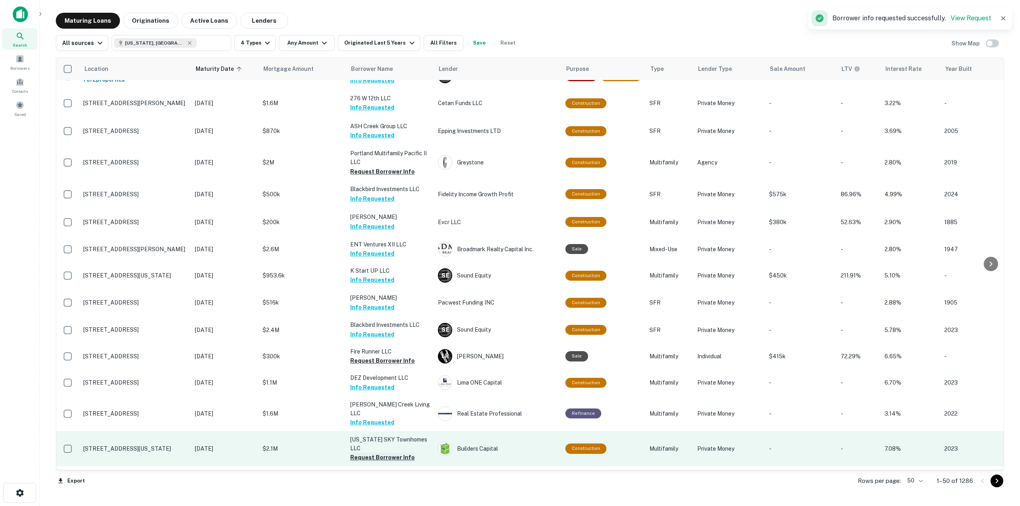
click at [405, 453] on button "Request Borrower Info" at bounding box center [382, 458] width 65 height 10
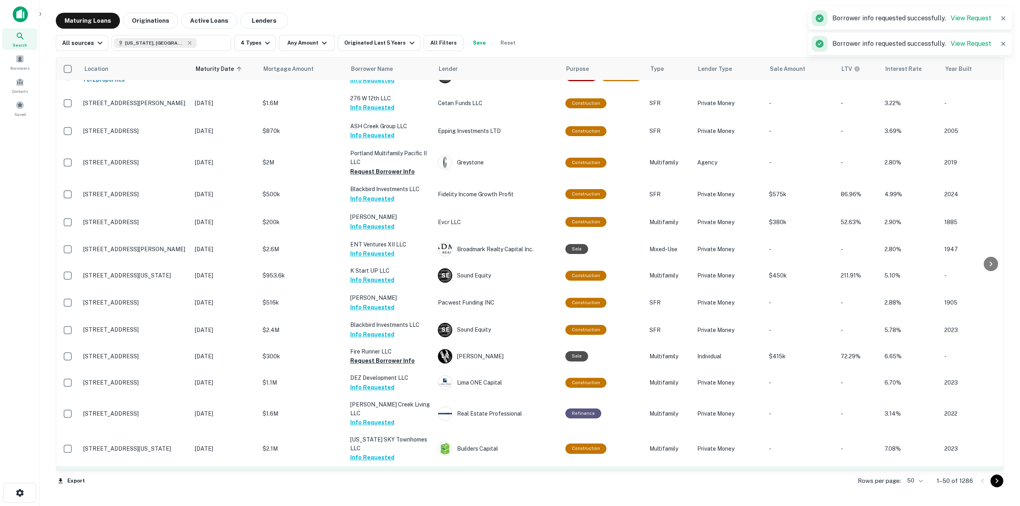
click at [396, 480] on button "Request Borrower Info" at bounding box center [382, 485] width 65 height 10
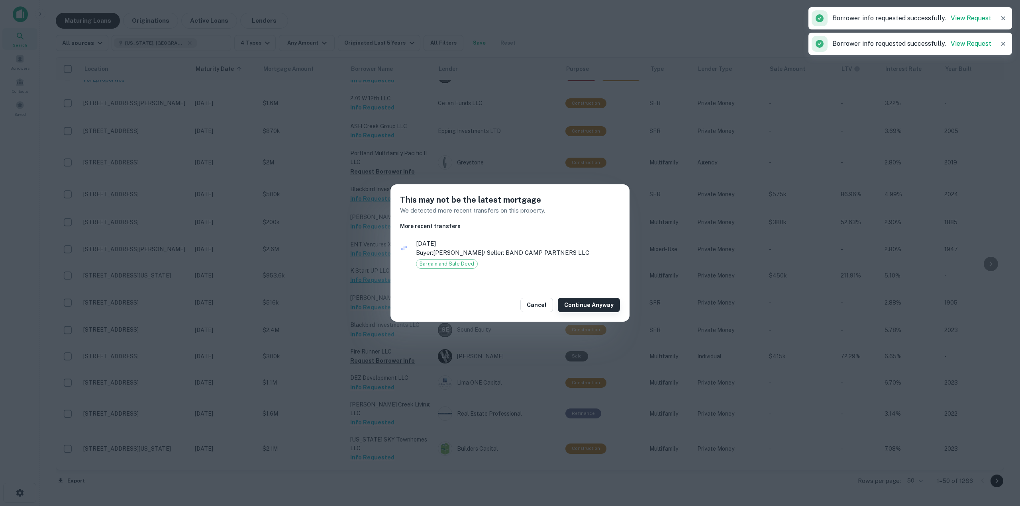
click at [581, 302] on button "Continue Anyway" at bounding box center [589, 305] width 62 height 14
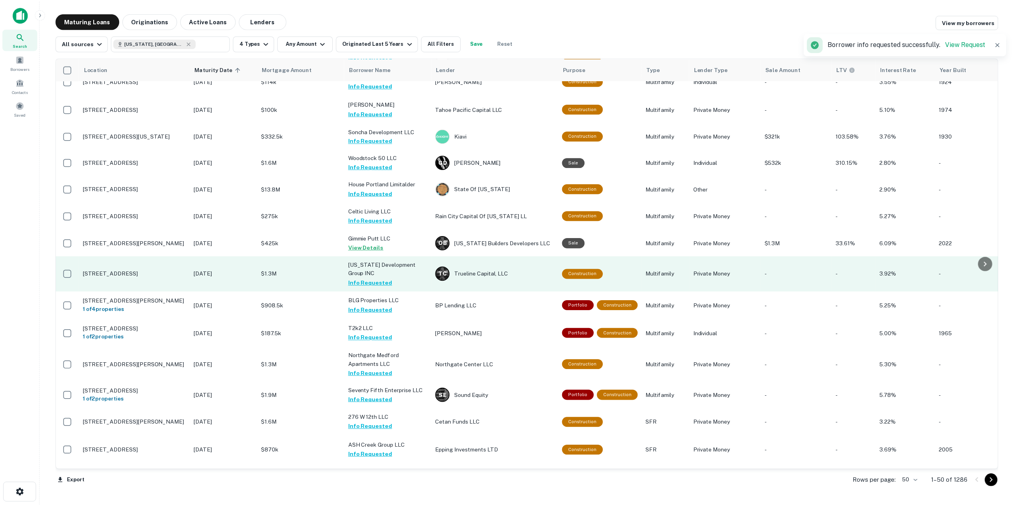
scroll to position [666, 0]
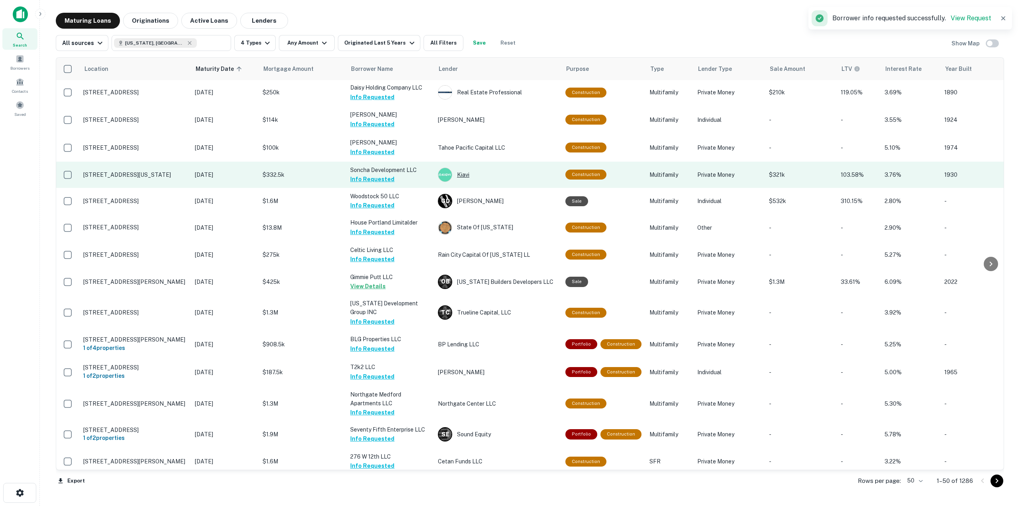
click at [464, 168] on div "Kiavi" at bounding box center [498, 175] width 120 height 14
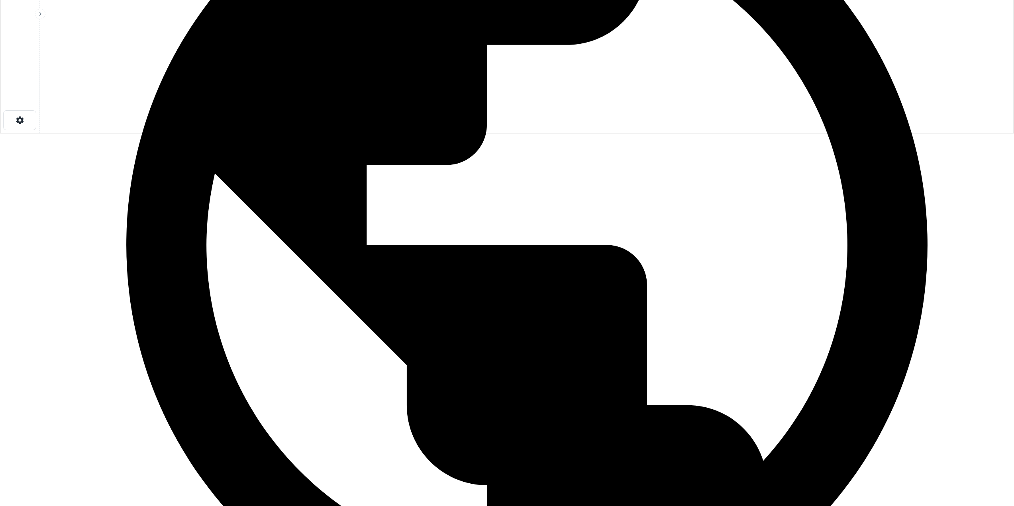
scroll to position [359, 0]
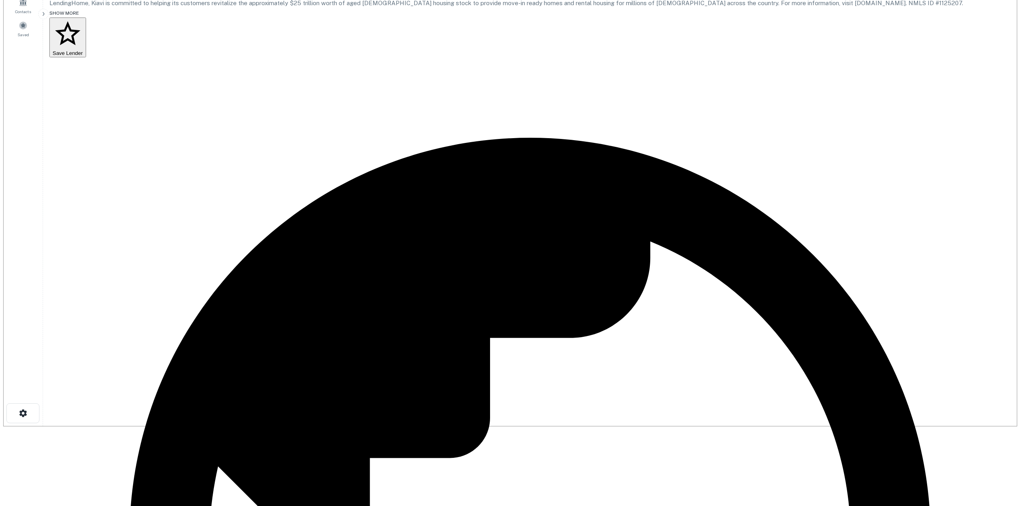
scroll to position [279, 0]
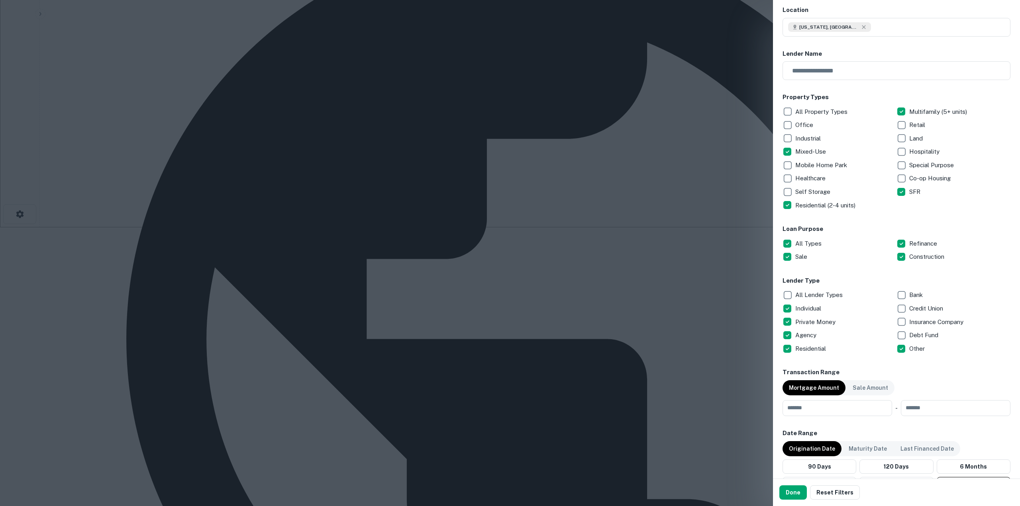
scroll to position [80, 0]
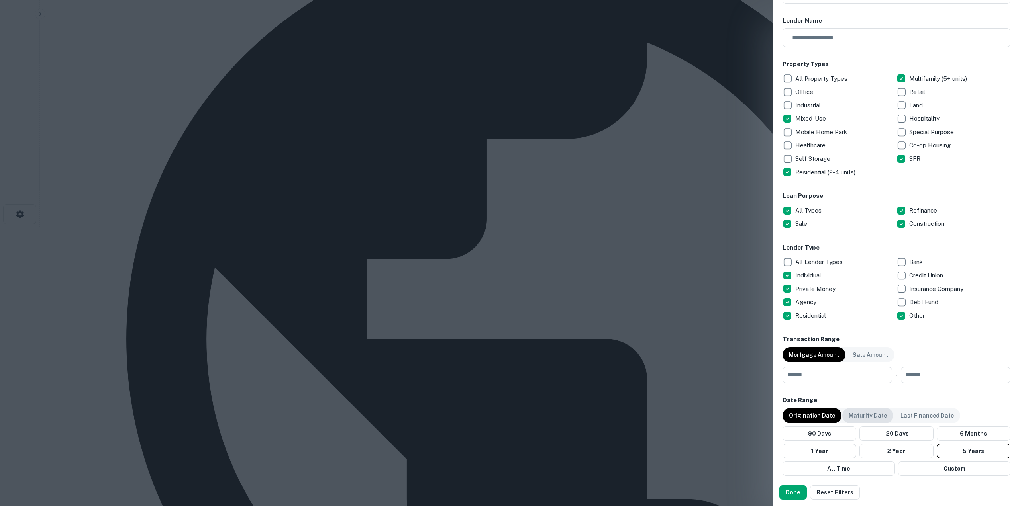
click at [872, 410] on div "Maturity Date" at bounding box center [867, 415] width 51 height 15
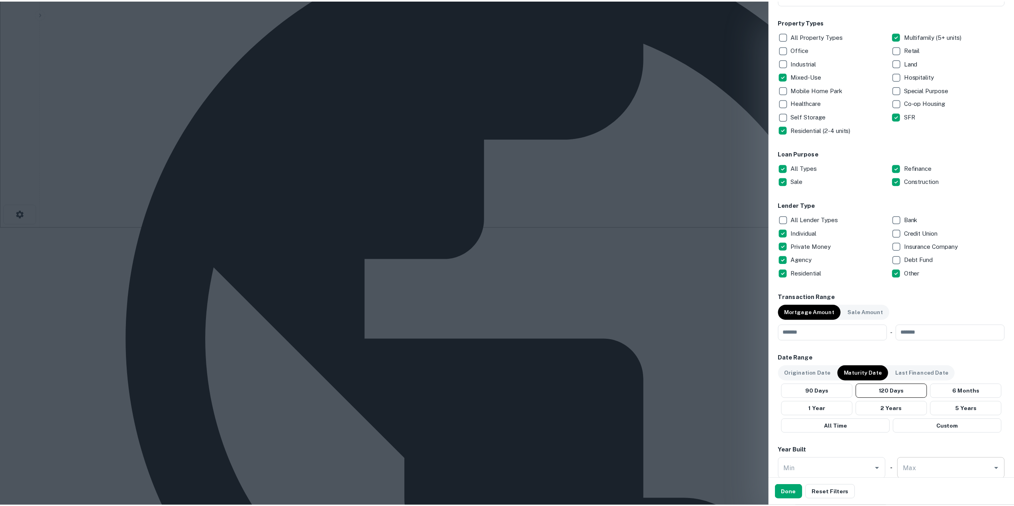
scroll to position [159, 0]
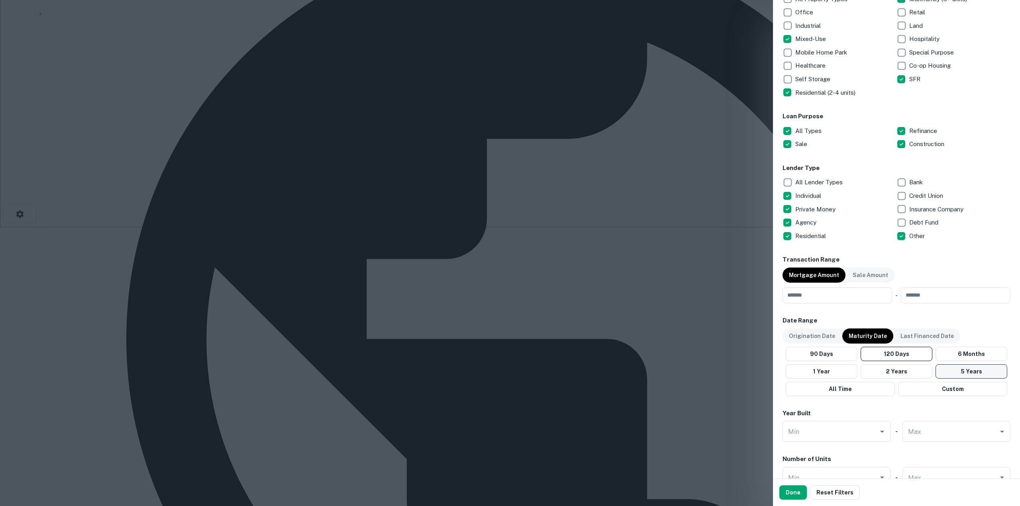
click at [954, 375] on button "5 Years" at bounding box center [972, 372] width 72 height 14
click at [790, 489] on button "Done" at bounding box center [792, 493] width 27 height 14
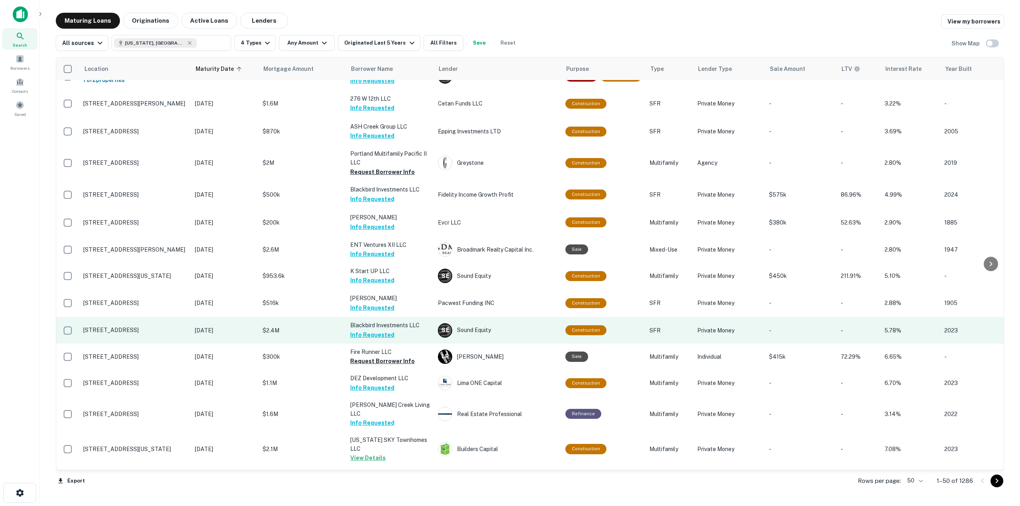
scroll to position [1025, 0]
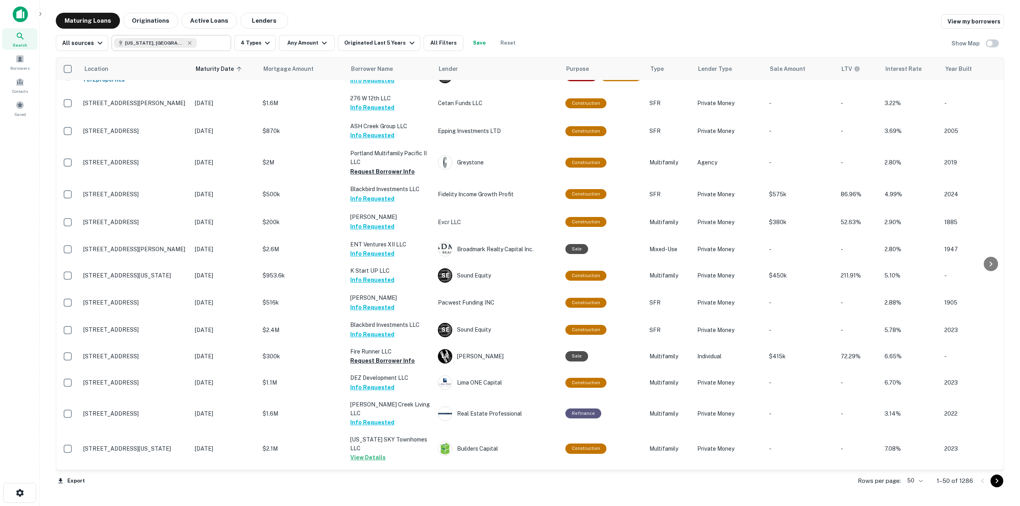
click at [186, 43] on icon at bounding box center [189, 43] width 6 height 6
type input "**********"
click at [222, 43] on icon "Clear" at bounding box center [222, 43] width 5 height 5
type input "****"
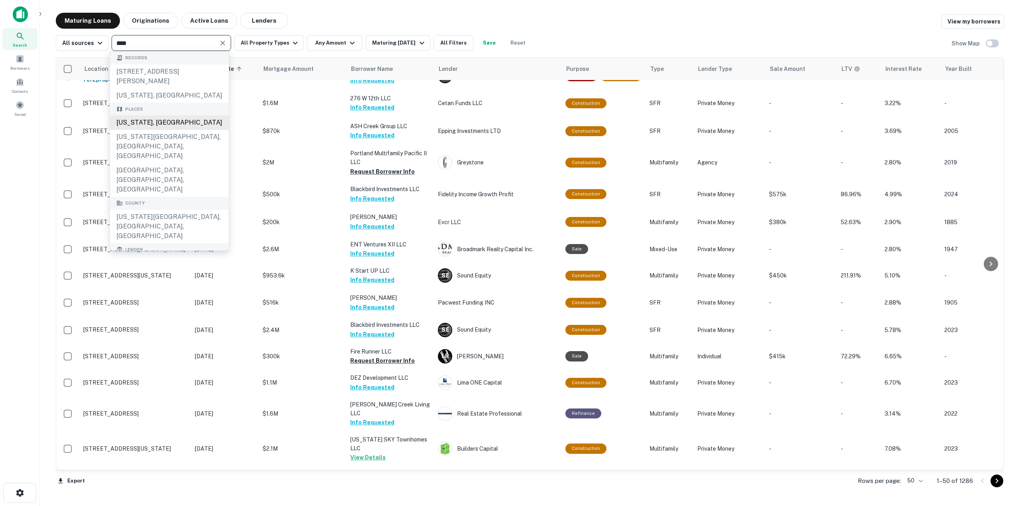
click at [191, 120] on div "[US_STATE], [GEOGRAPHIC_DATA]" at bounding box center [169, 123] width 119 height 14
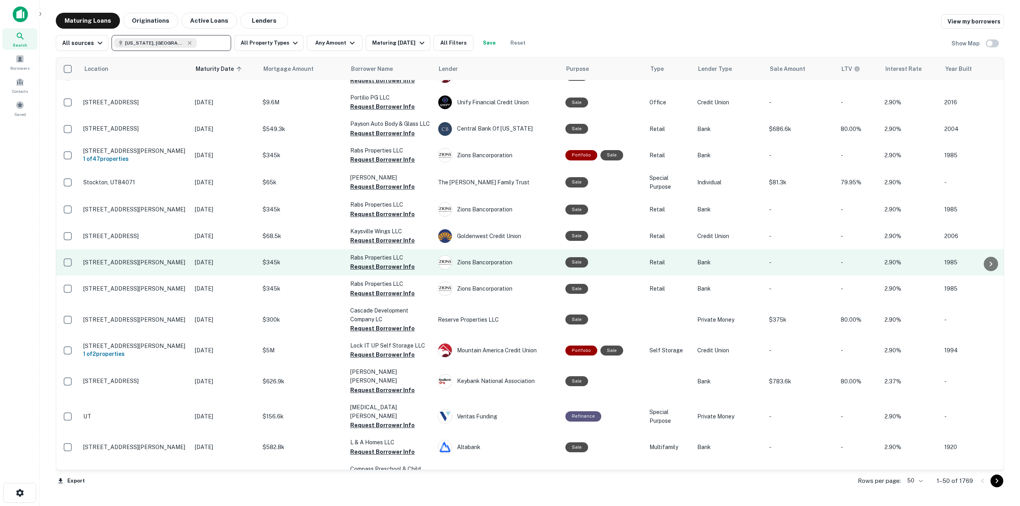
scroll to position [992, 0]
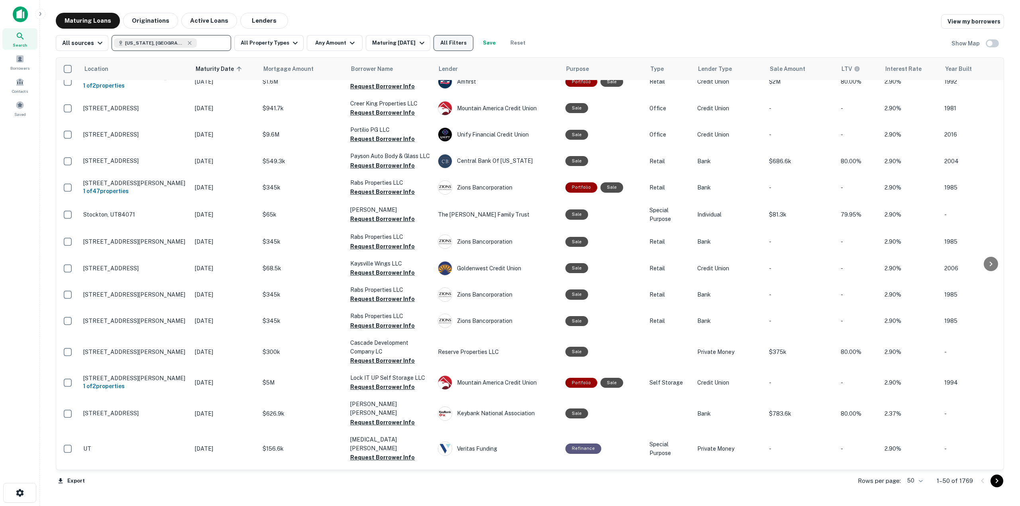
click at [472, 38] on button "All Filters" at bounding box center [454, 43] width 40 height 16
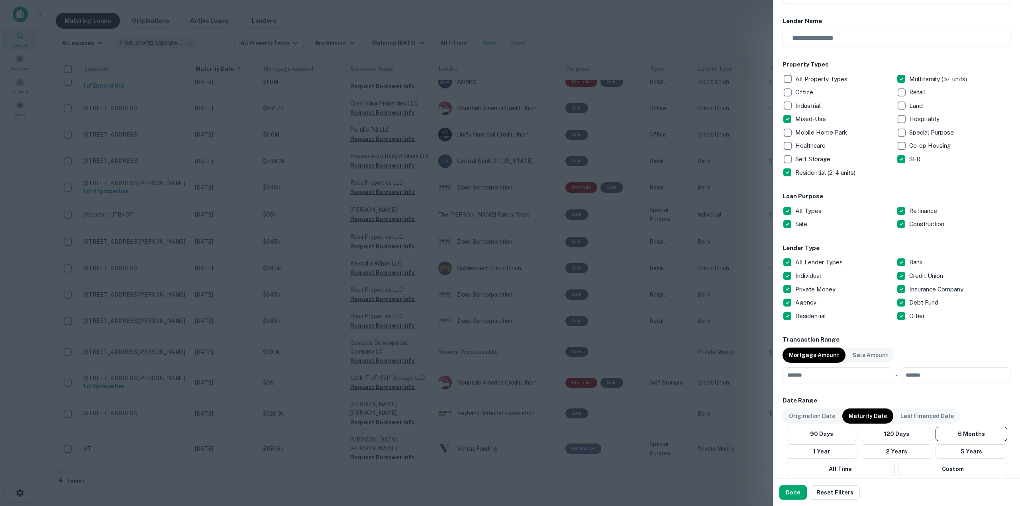
scroll to position [80, 0]
click at [788, 493] on button "Done" at bounding box center [792, 493] width 27 height 14
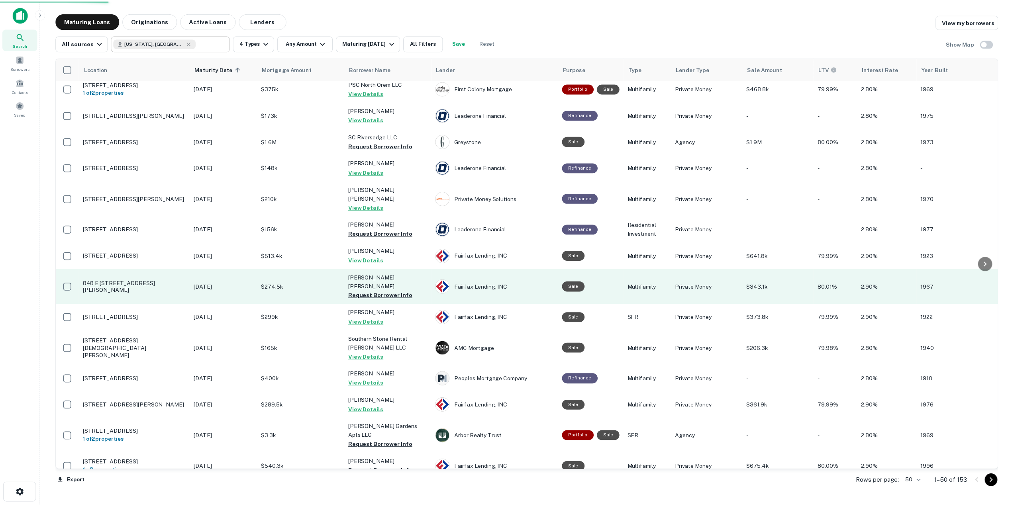
scroll to position [958, 0]
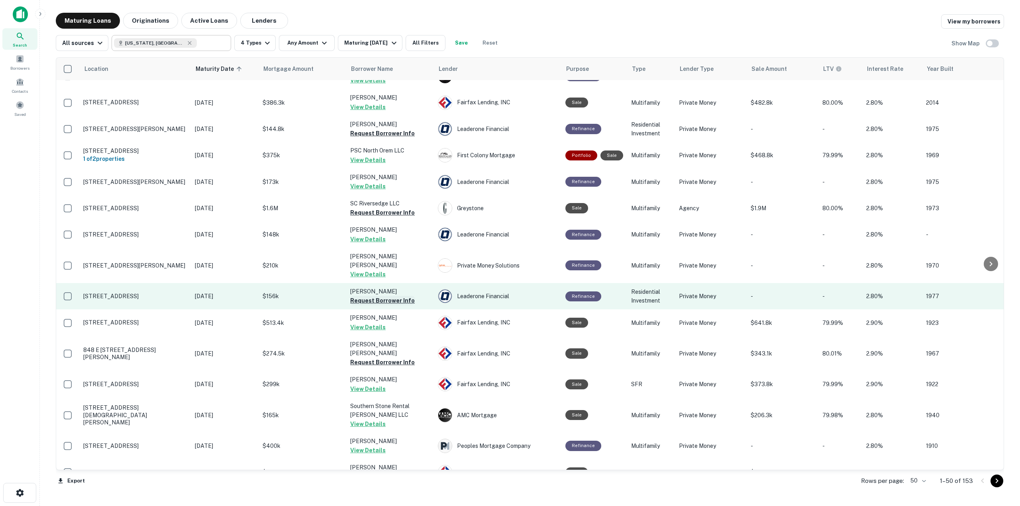
click at [401, 296] on button "Request Borrower Info" at bounding box center [382, 301] width 65 height 10
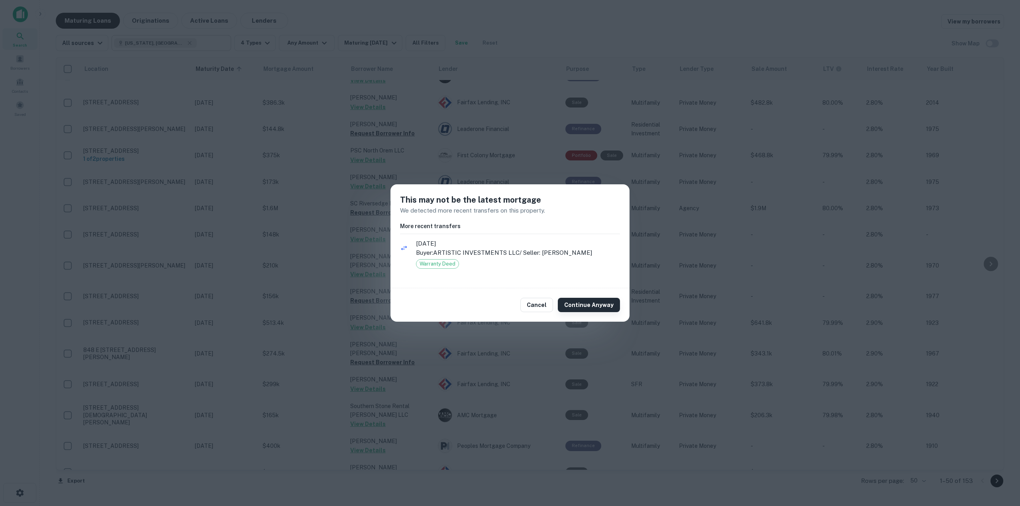
click at [596, 311] on button "Continue Anyway" at bounding box center [589, 305] width 62 height 14
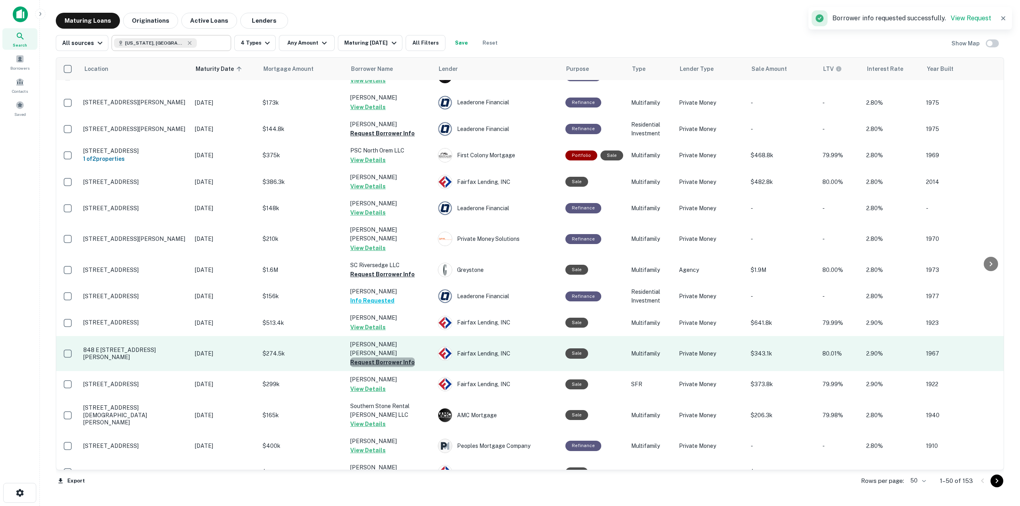
click at [391, 358] on button "Request Borrower Info" at bounding box center [382, 363] width 65 height 10
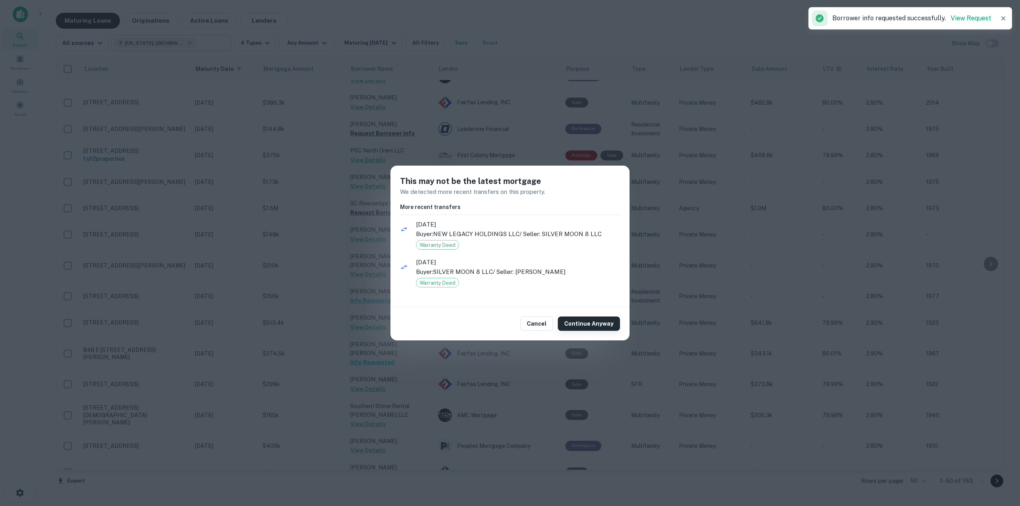
click at [600, 324] on button "Continue Anyway" at bounding box center [589, 324] width 62 height 14
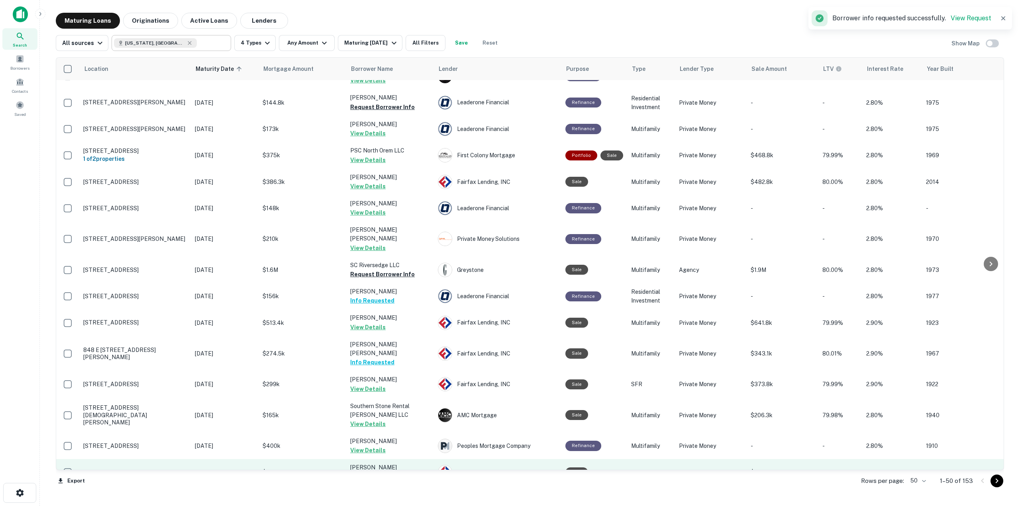
click at [501, 465] on div "Fairfax Lending, INC" at bounding box center [498, 472] width 120 height 14
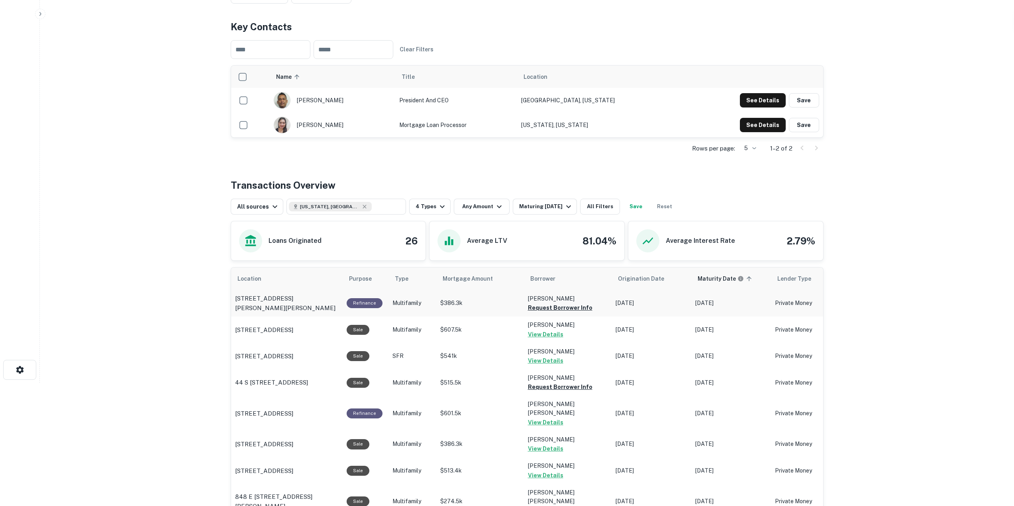
scroll to position [159, 0]
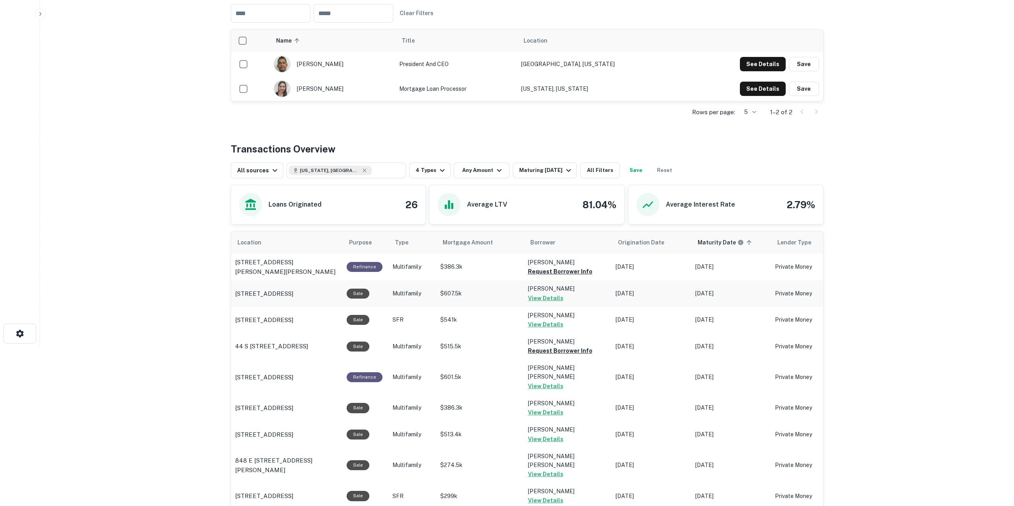
drag, startPoint x: 577, startPoint y: 308, endPoint x: 577, endPoint y: 322, distance: 14.0
click at [577, 277] on button "Request Borrower Info" at bounding box center [560, 272] width 65 height 10
click at [567, 356] on button "Request Borrower Info" at bounding box center [560, 351] width 65 height 10
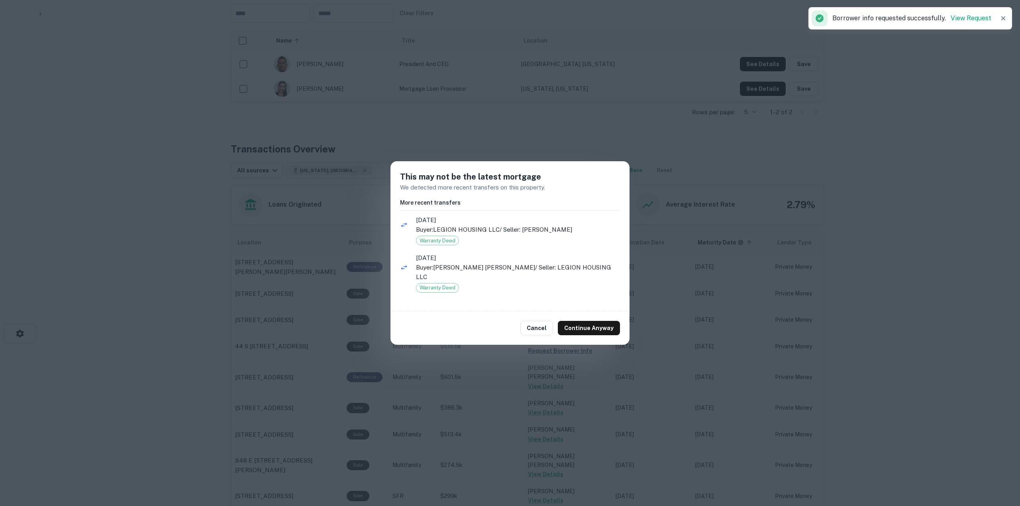
click at [587, 325] on button "Continue Anyway" at bounding box center [589, 328] width 62 height 14
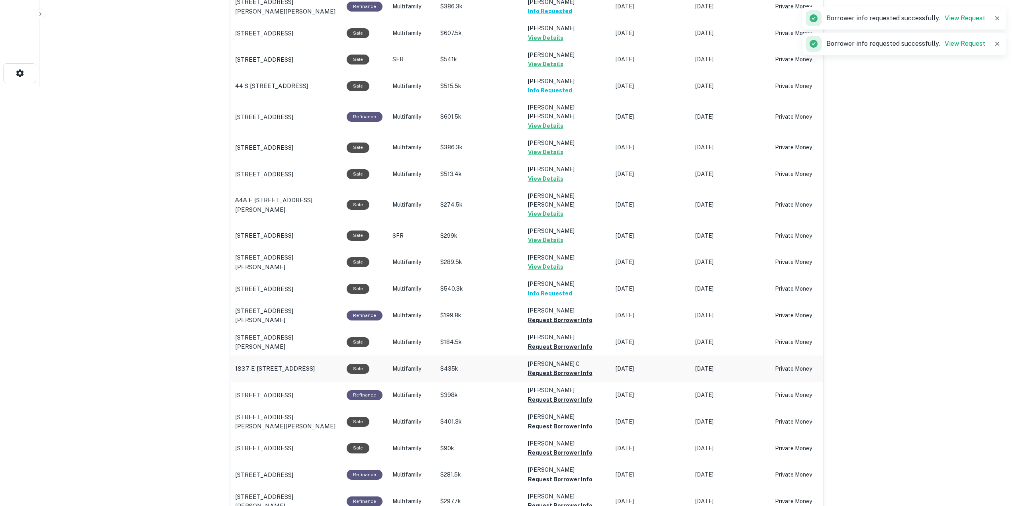
scroll to position [438, 0]
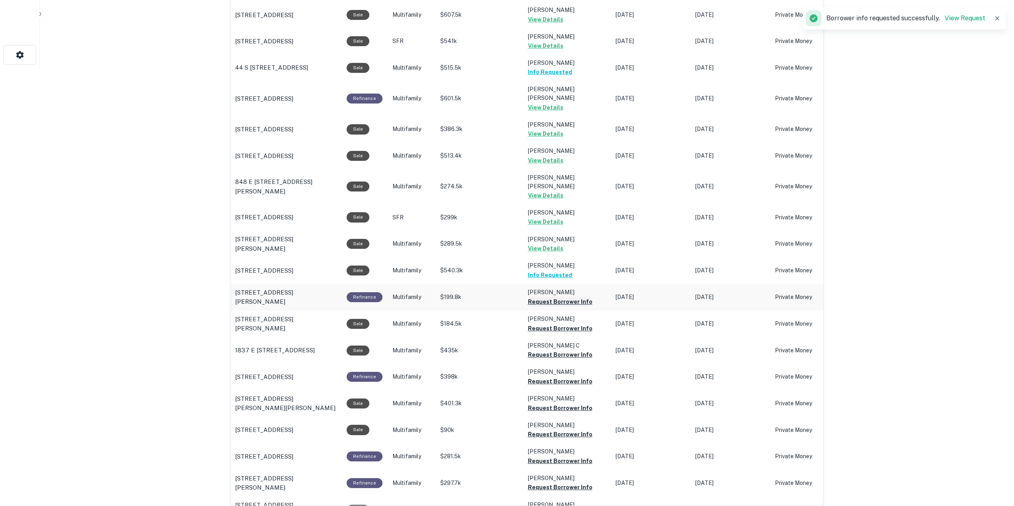
click at [561, 307] on button "Request Borrower Info" at bounding box center [560, 302] width 65 height 10
click at [560, 334] on button "Request Borrower Info" at bounding box center [560, 329] width 65 height 10
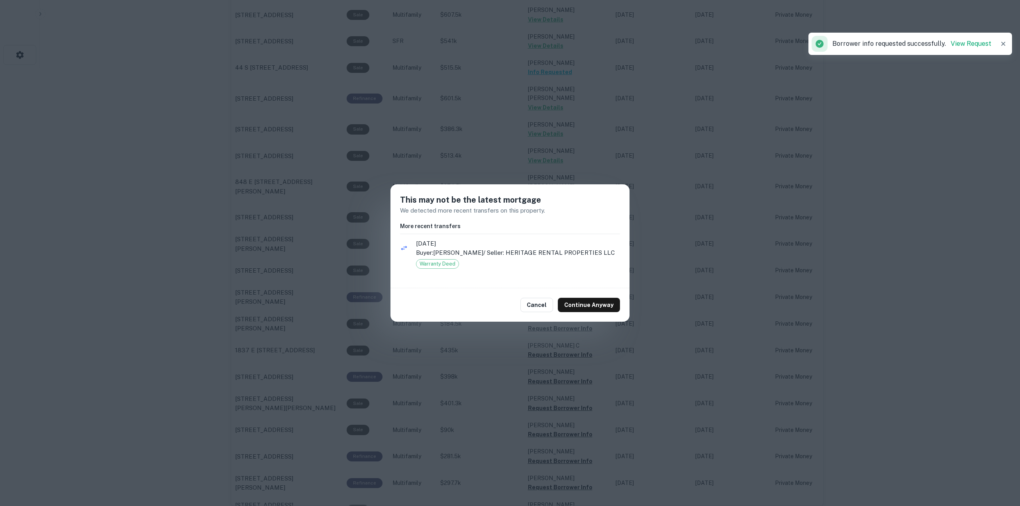
click at [572, 304] on button "Continue Anyway" at bounding box center [589, 305] width 62 height 14
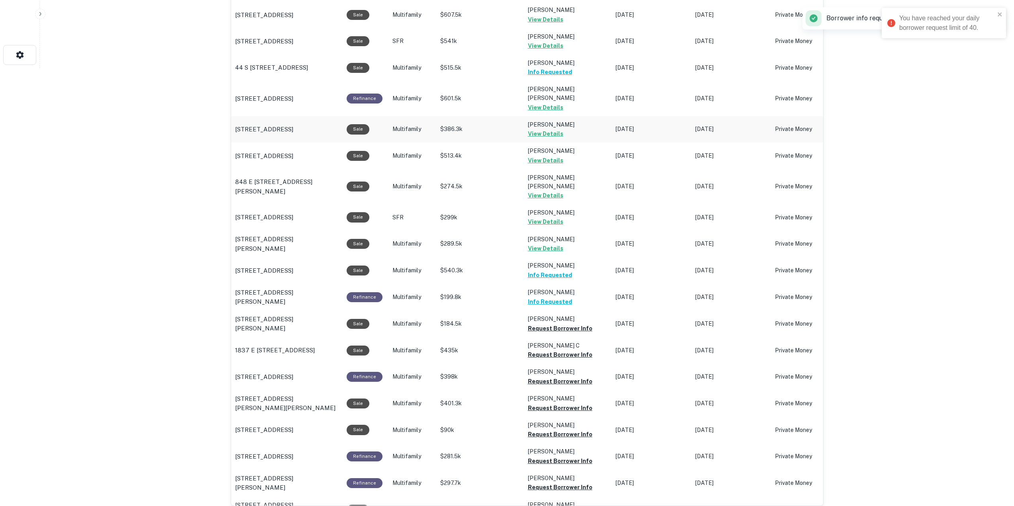
scroll to position [239, 0]
